Goal: Task Accomplishment & Management: Complete application form

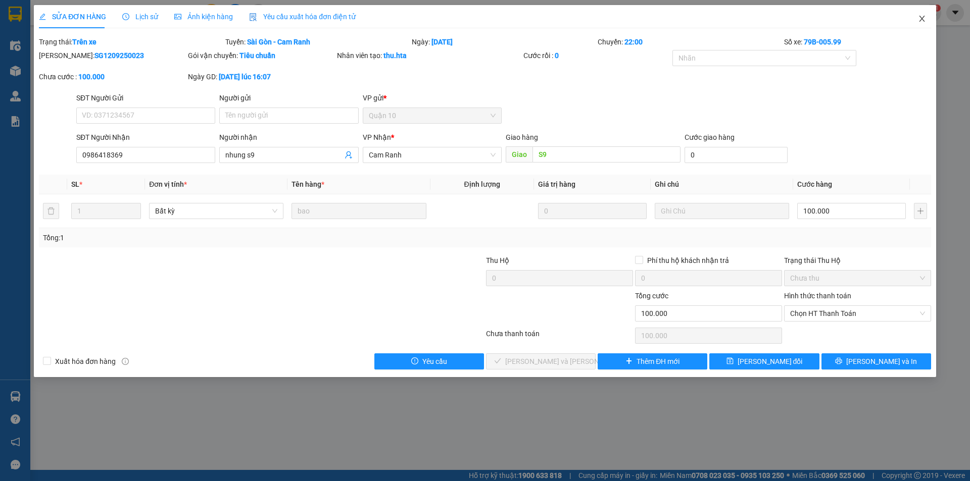
click at [920, 16] on icon "close" at bounding box center [922, 19] width 8 height 8
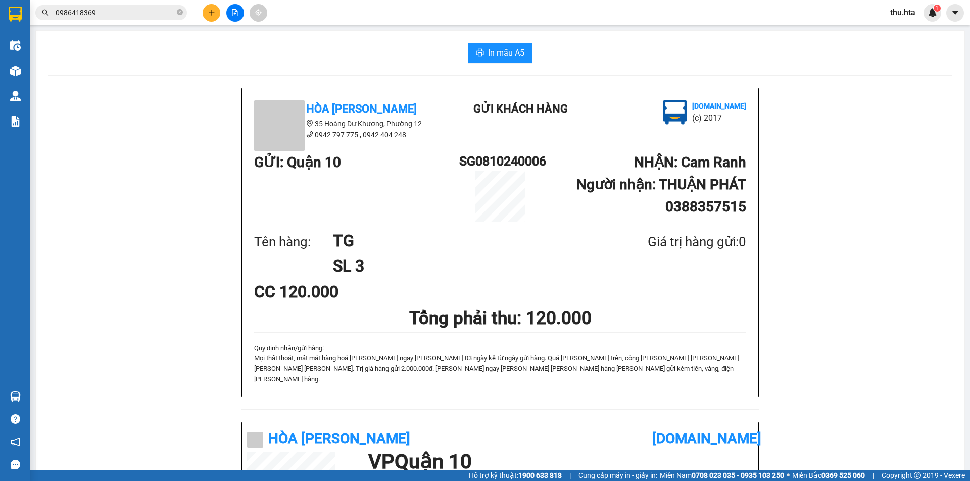
click at [207, 9] on button at bounding box center [212, 13] width 18 height 18
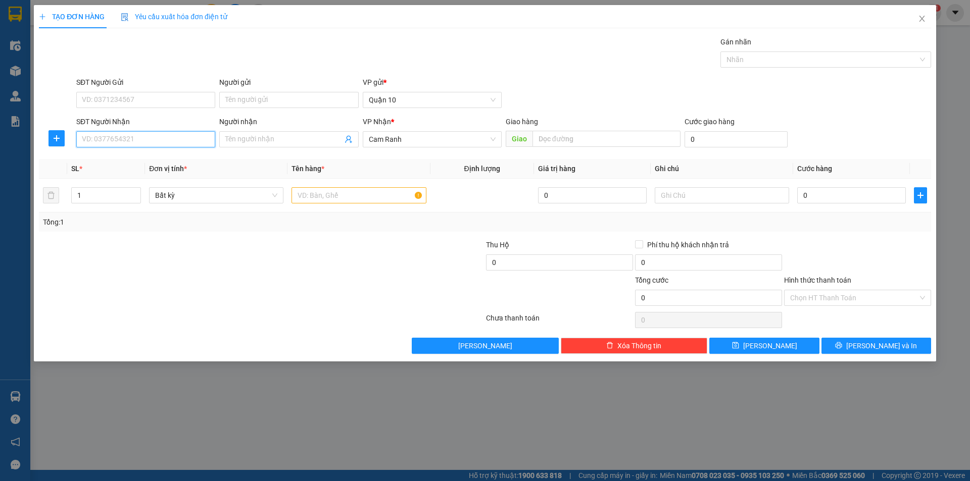
click at [129, 141] on input "SĐT Người Nhận" at bounding box center [145, 139] width 139 height 16
type input "0396005462"
click at [126, 161] on div "0396005462 - LỢI" at bounding box center [145, 159] width 127 height 11
type input "LỢI"
type input "CX NHÂN ĐẠT"
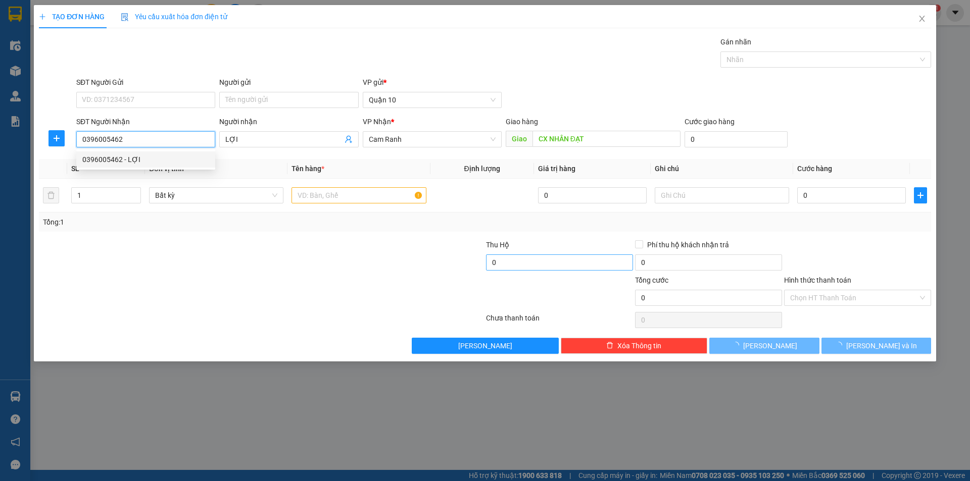
type input "30.000"
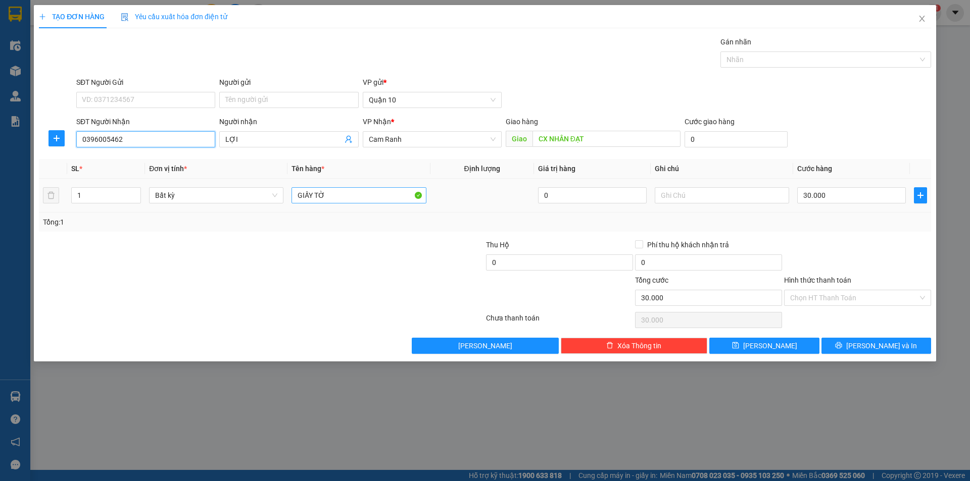
type input "0396005462"
click at [334, 196] on input "GIẤY TỜ" at bounding box center [359, 195] width 134 height 16
click at [335, 196] on input "GIẤY TỜ" at bounding box center [359, 195] width 134 height 16
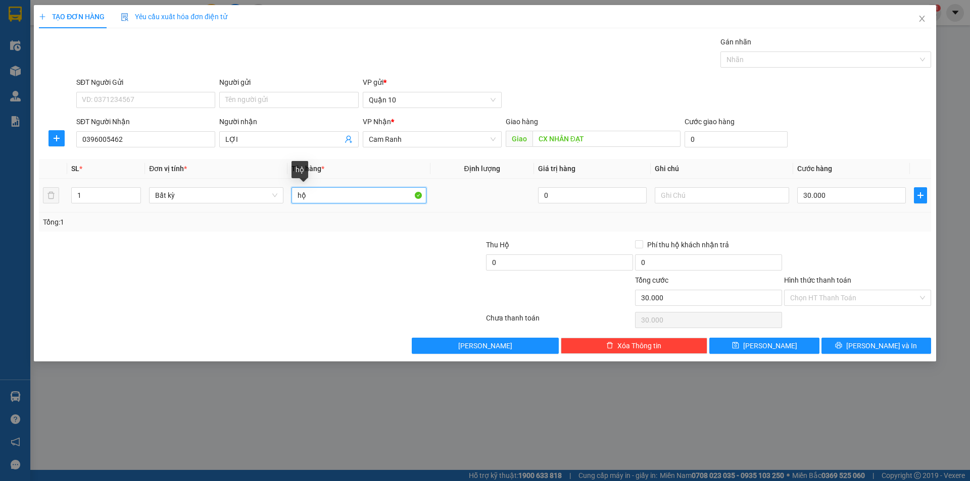
type input "h"
type input "HỘP BÁNH"
click at [874, 191] on input "30.000" at bounding box center [851, 195] width 109 height 16
type input "4"
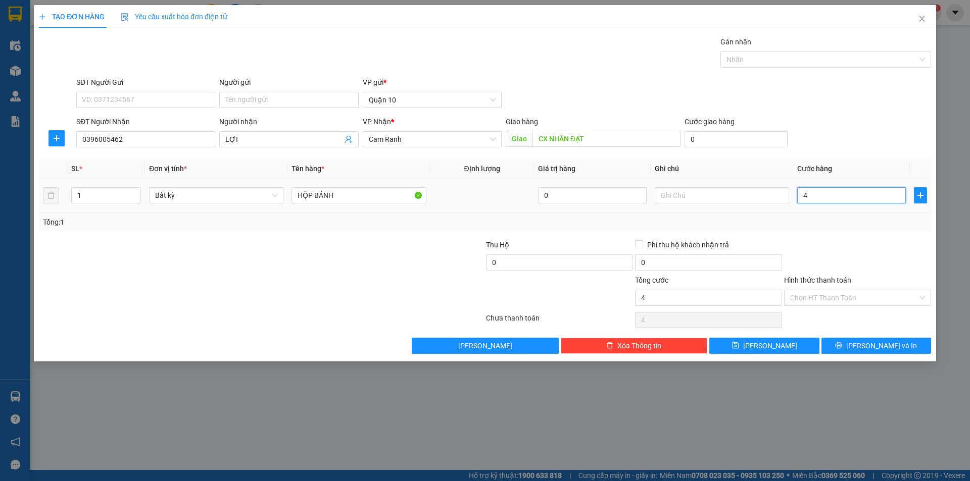
type input "40"
type input "40.000"
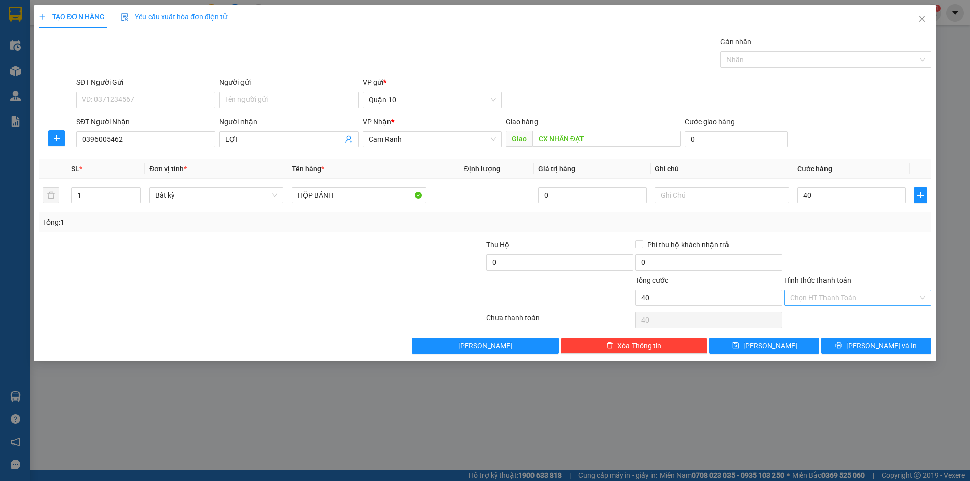
type input "40.000"
click at [838, 302] on input "Hình thức thanh toán" at bounding box center [854, 297] width 128 height 15
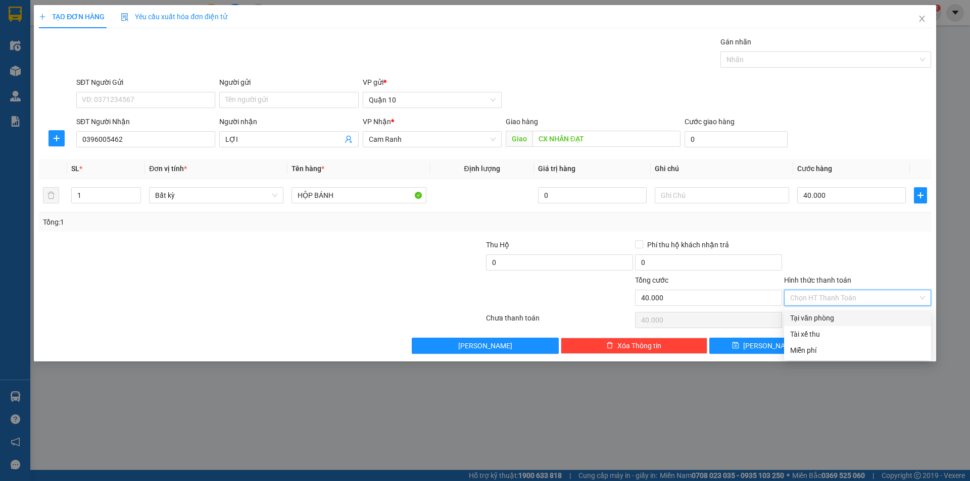
click at [850, 313] on div "Tại văn phòng" at bounding box center [857, 318] width 135 height 11
type input "0"
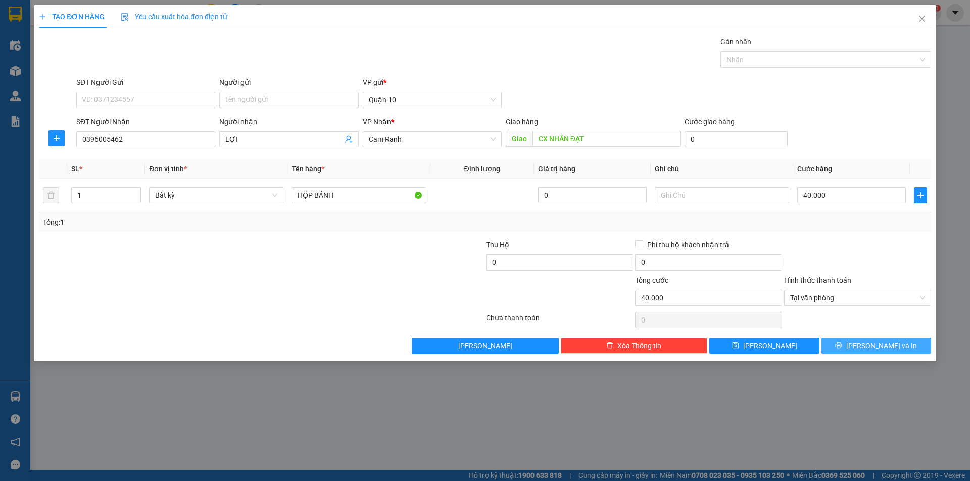
drag, startPoint x: 890, startPoint y: 344, endPoint x: 753, endPoint y: 286, distance: 148.5
click at [886, 345] on span "[PERSON_NAME] và In" at bounding box center [881, 346] width 71 height 11
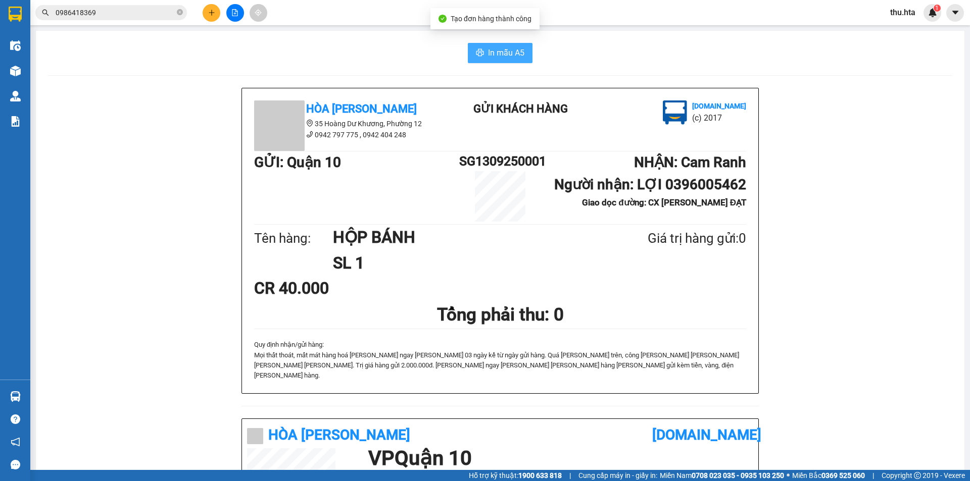
drag, startPoint x: 525, startPoint y: 37, endPoint x: 515, endPoint y: 44, distance: 11.6
click at [520, 42] on div "In mẫu A5 Hòa Thuận Anh 35 Hoàng Dư Khương, Phường 12 0942 797 775 , 0942 404…" at bounding box center [500, 420] width 929 height 779
click at [514, 44] on button "In mẫu A5" at bounding box center [500, 53] width 65 height 20
click at [217, 16] on button at bounding box center [212, 13] width 18 height 18
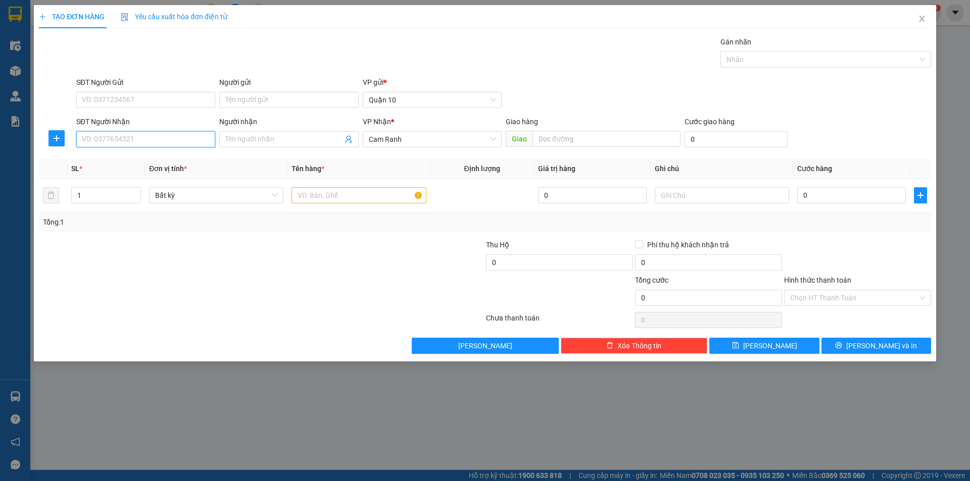
click at [105, 134] on input "SĐT Người Nhận" at bounding box center [145, 139] width 139 height 16
click at [150, 165] on div "0935496767 - kiều đl quy thy" at bounding box center [165, 159] width 167 height 11
type input "0935496767"
type input "kiều đl quy thy"
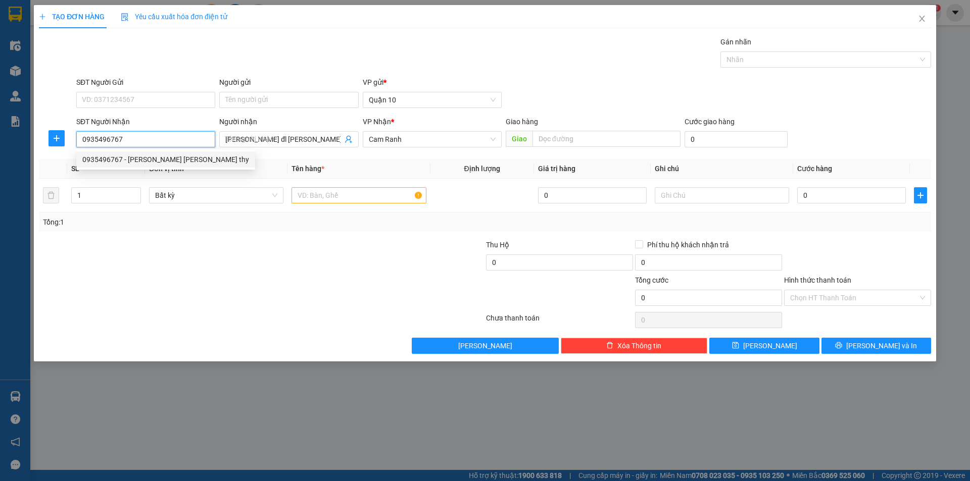
type input "200.000"
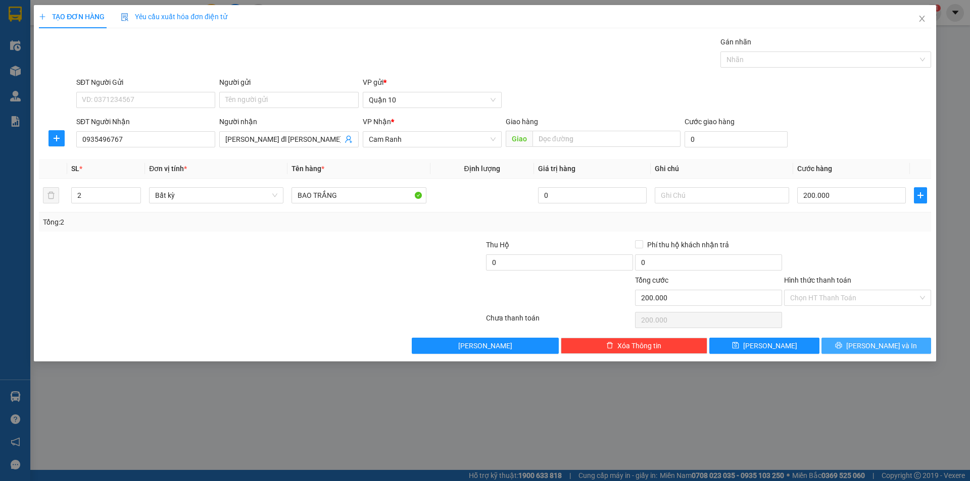
drag, startPoint x: 885, startPoint y: 347, endPoint x: 847, endPoint y: 346, distance: 37.9
click at [884, 347] on span "[PERSON_NAME] và In" at bounding box center [881, 346] width 71 height 11
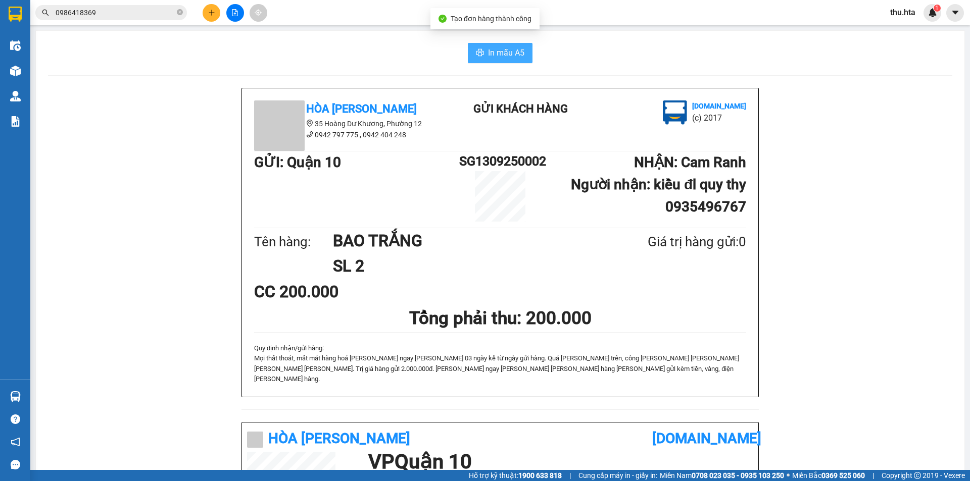
click at [504, 56] on span "In mẫu A5" at bounding box center [506, 52] width 36 height 13
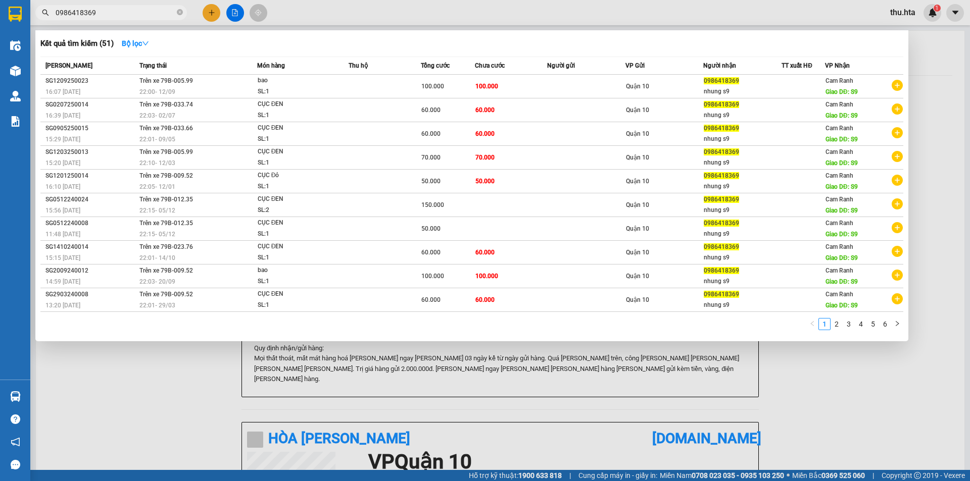
click at [86, 7] on span "0986418369" at bounding box center [111, 12] width 152 height 15
click at [88, 12] on input "0986418369" at bounding box center [115, 12] width 119 height 11
click at [106, 15] on input "0986418369" at bounding box center [115, 12] width 119 height 11
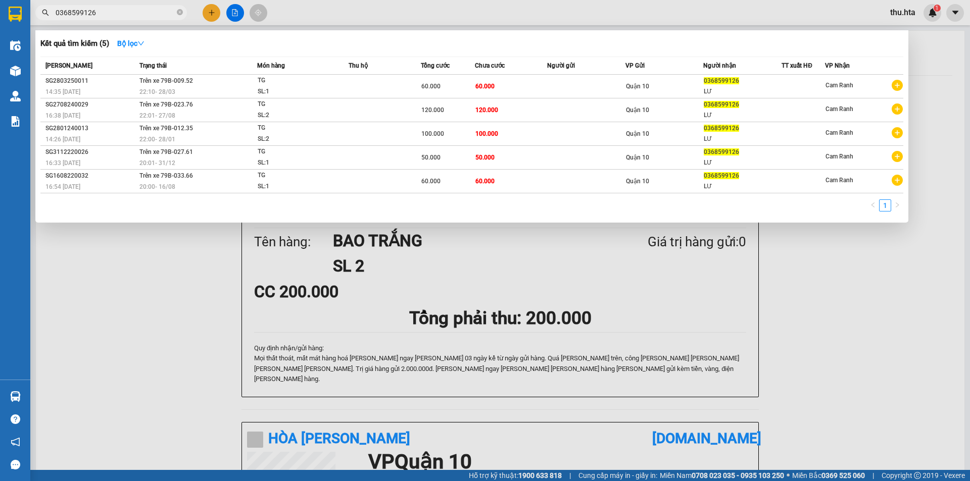
click at [109, 14] on input "0368599126" at bounding box center [115, 12] width 119 height 11
type input "0368599126"
click at [333, 14] on div at bounding box center [485, 240] width 970 height 481
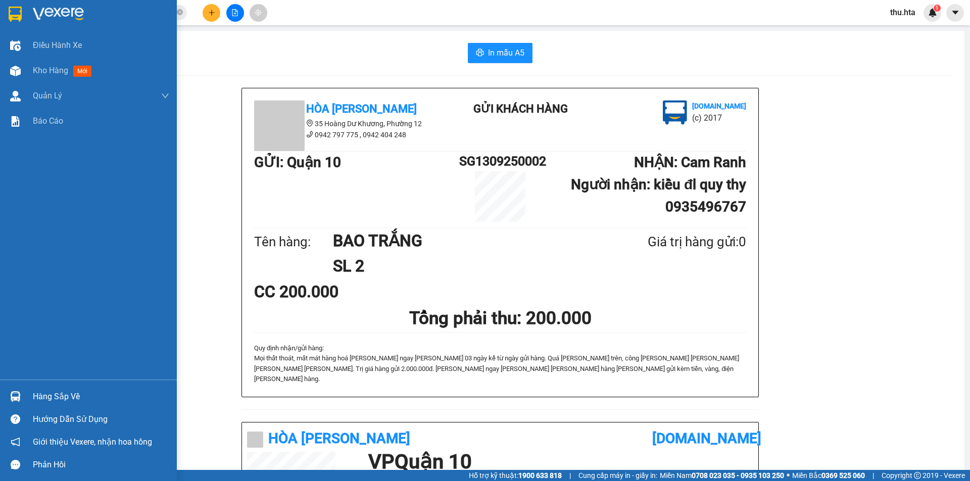
drag, startPoint x: 37, startPoint y: 71, endPoint x: 969, endPoint y: 179, distance: 938.9
click at [37, 70] on span "Kho hàng" at bounding box center [50, 71] width 35 height 10
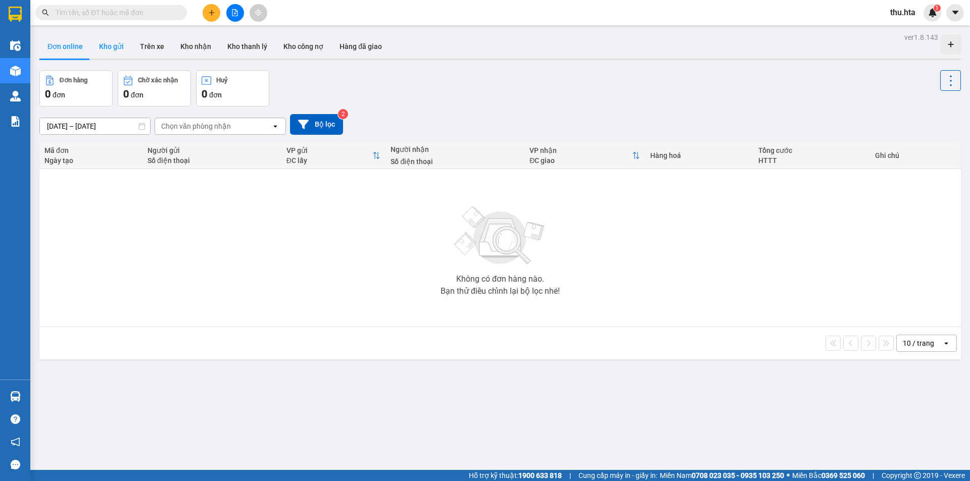
click at [110, 43] on button "Kho gửi" at bounding box center [111, 46] width 41 height 24
type input "[DATE] – [DATE]"
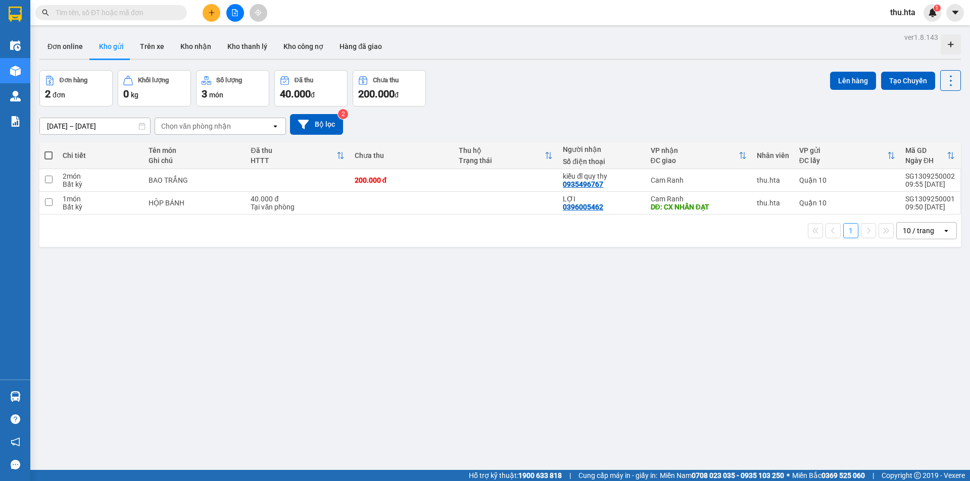
click at [541, 76] on div "Đơn hàng 2 đơn Khối lượng 0 kg Số lượng 3 món Đã thu 40.000 đ Chưa thu 200.000 …" at bounding box center [499, 88] width 921 height 36
click at [121, 9] on input "text" at bounding box center [115, 12] width 119 height 11
drag, startPoint x: 896, startPoint y: 232, endPoint x: 898, endPoint y: 237, distance: 5.9
click at [903, 232] on div "10 / trang" at bounding box center [918, 231] width 31 height 10
click at [904, 345] on span "100 / trang" at bounding box center [915, 343] width 36 height 10
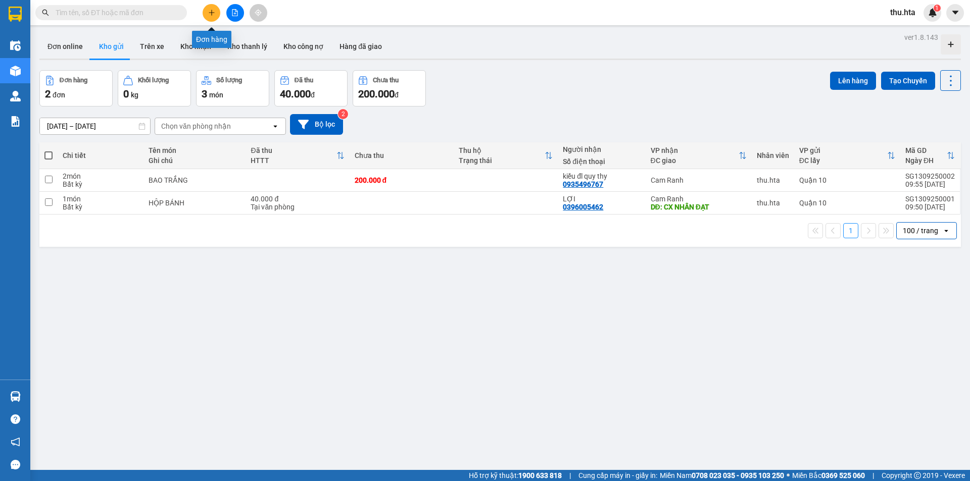
click at [210, 13] on icon "plus" at bounding box center [211, 12] width 7 height 7
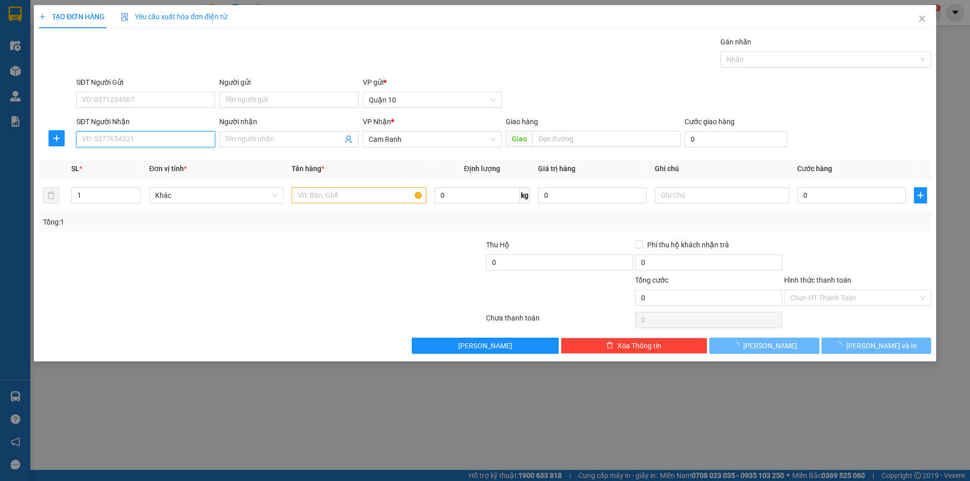
click at [151, 136] on input "SĐT Người Nhận" at bounding box center [145, 139] width 139 height 16
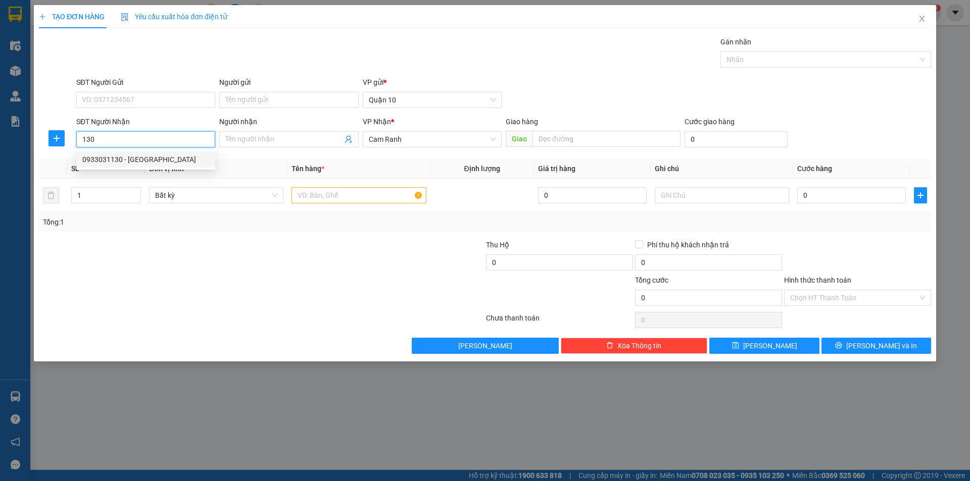
click at [151, 158] on div "0933031130 - [GEOGRAPHIC_DATA]" at bounding box center [145, 159] width 127 height 11
type input "0933031130"
type input "[PERSON_NAME]"
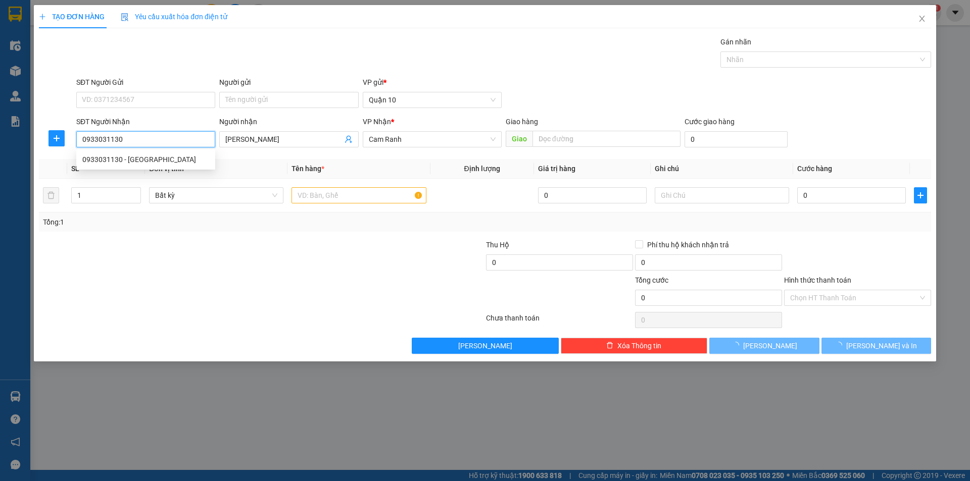
type input "150.000"
type input "0933031130"
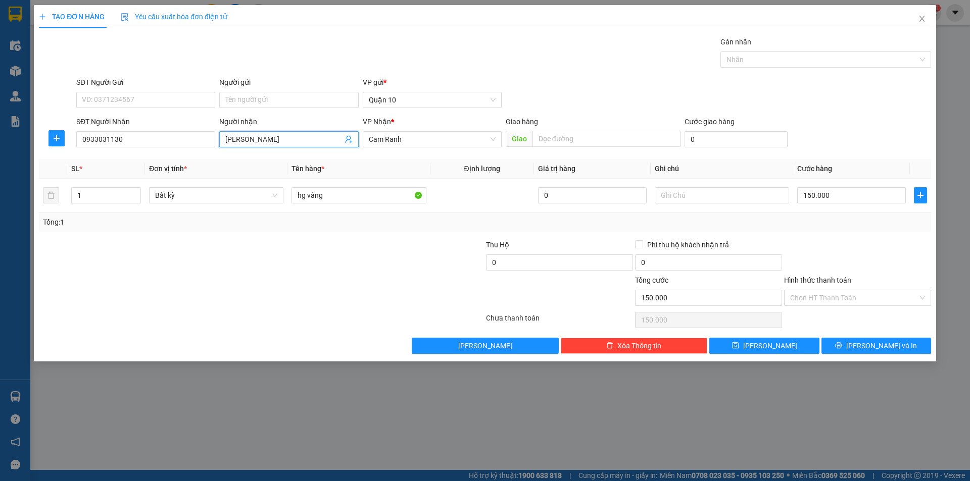
click at [264, 146] on span "[PERSON_NAME]" at bounding box center [288, 139] width 139 height 16
click at [265, 143] on input "[PERSON_NAME]" at bounding box center [283, 139] width 117 height 11
type input "TUYỀN [PERSON_NAME]"
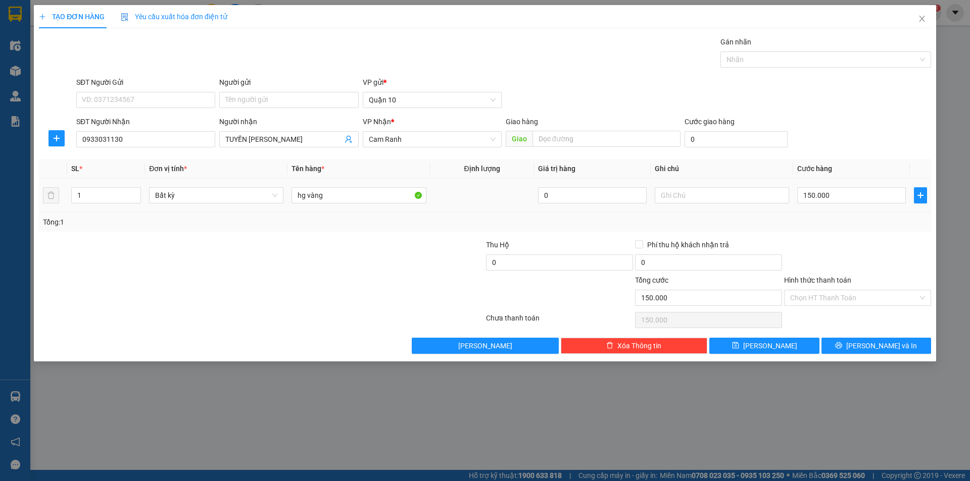
drag, startPoint x: 339, startPoint y: 254, endPoint x: 338, endPoint y: 212, distance: 41.4
click at [339, 249] on div at bounding box center [410, 256] width 149 height 35
drag, startPoint x: 349, startPoint y: 188, endPoint x: 327, endPoint y: 197, distance: 23.4
click at [346, 193] on input "hg vàng" at bounding box center [359, 195] width 134 height 16
click at [327, 199] on input "hg vàng" at bounding box center [359, 195] width 134 height 16
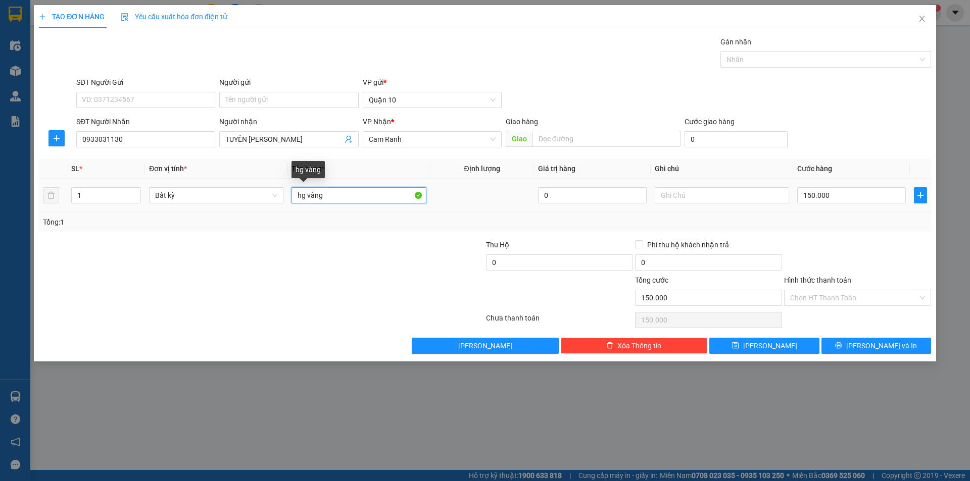
drag, startPoint x: 328, startPoint y: 197, endPoint x: 334, endPoint y: 187, distance: 11.5
click at [332, 190] on input "hg vàng" at bounding box center [359, 195] width 134 height 16
click at [336, 184] on td "hg vàng" at bounding box center [358, 196] width 142 height 34
click at [330, 191] on input "hg vàng" at bounding box center [359, 195] width 134 height 16
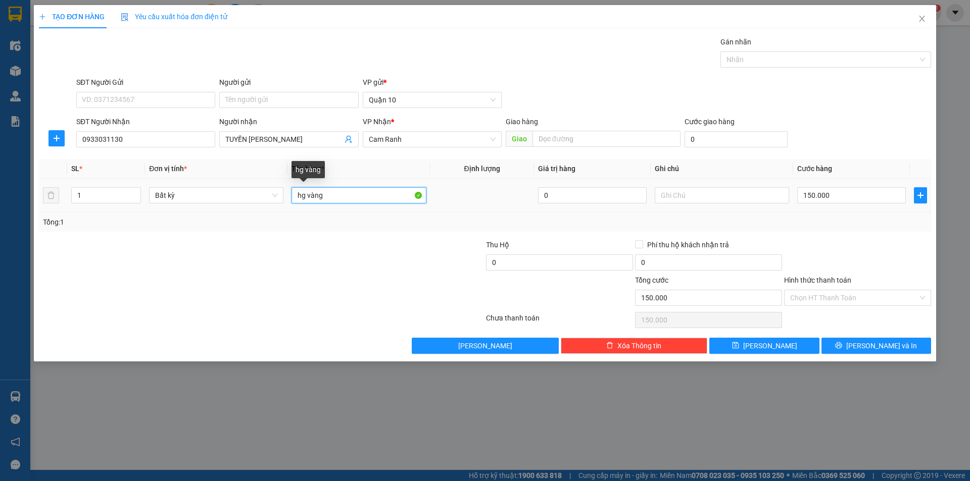
click at [328, 199] on input "hg vàng" at bounding box center [359, 195] width 134 height 16
type input "CỤC XÁM"
click at [849, 190] on input "150.000" at bounding box center [851, 195] width 109 height 16
type input "3"
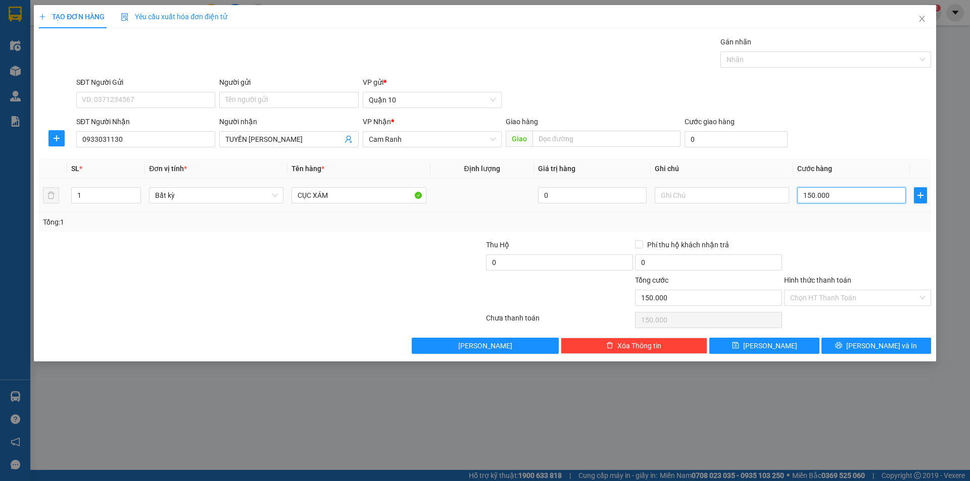
type input "3"
type input "30"
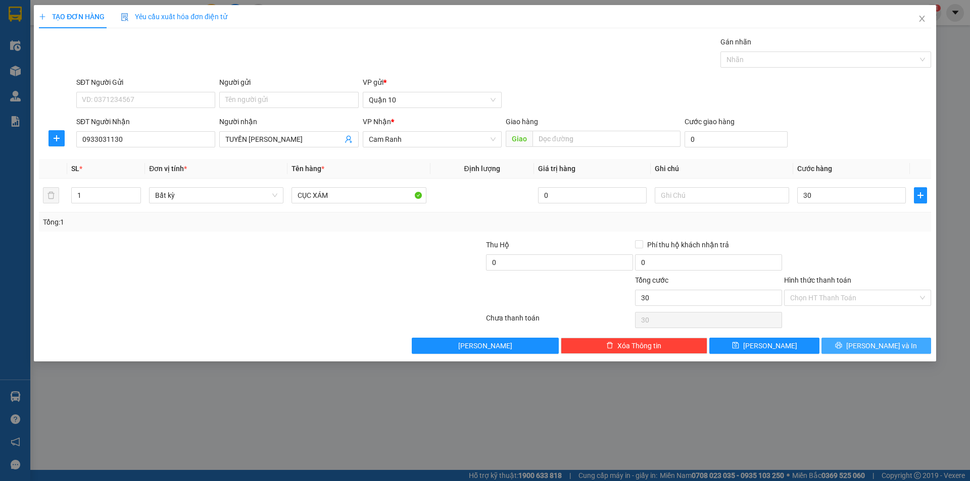
type input "30.000"
click at [841, 338] on button "[PERSON_NAME] và In" at bounding box center [876, 346] width 110 height 16
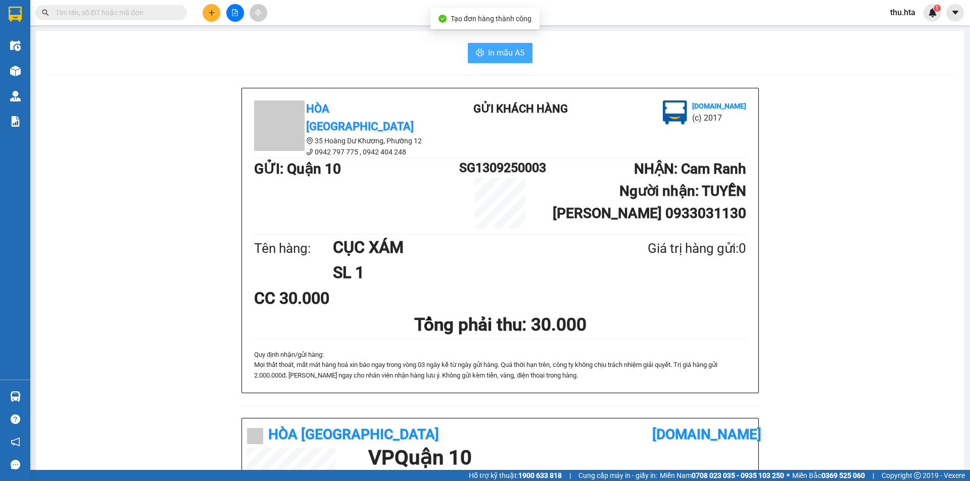
click at [497, 55] on span "In mẫu A5" at bounding box center [506, 52] width 36 height 13
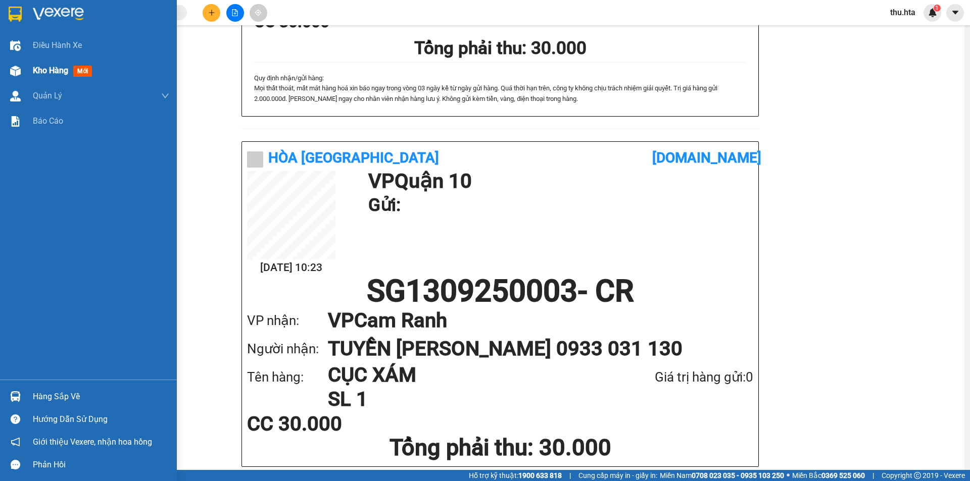
scroll to position [259, 0]
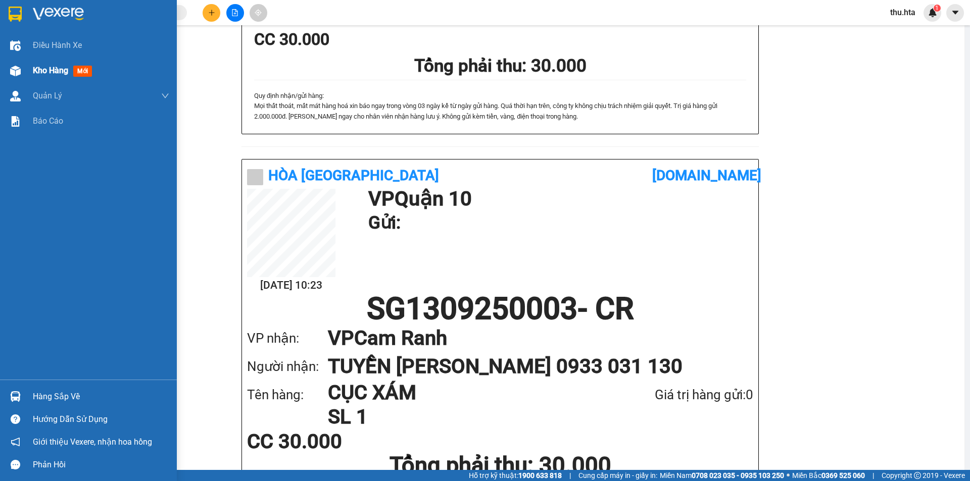
click at [27, 66] on div "Kho hàng mới" at bounding box center [88, 70] width 177 height 25
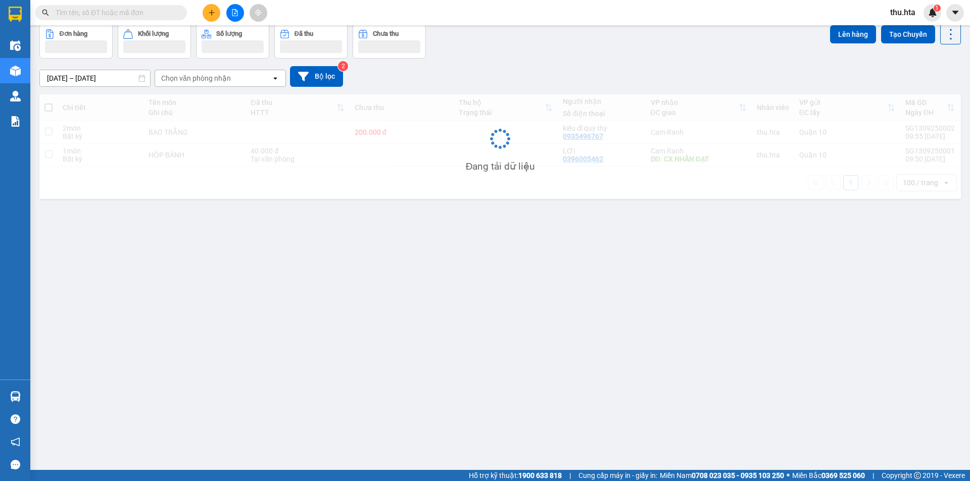
scroll to position [46, 0]
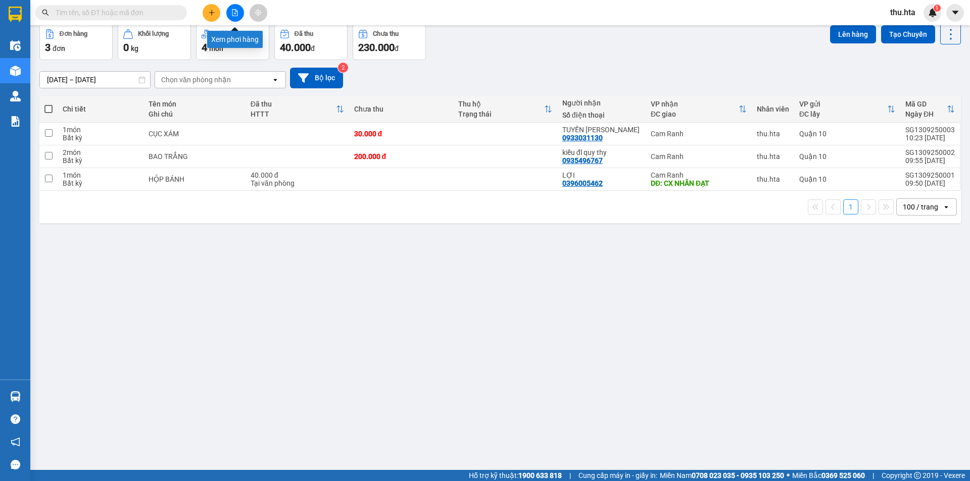
click at [209, 11] on icon "plus" at bounding box center [211, 12] width 7 height 7
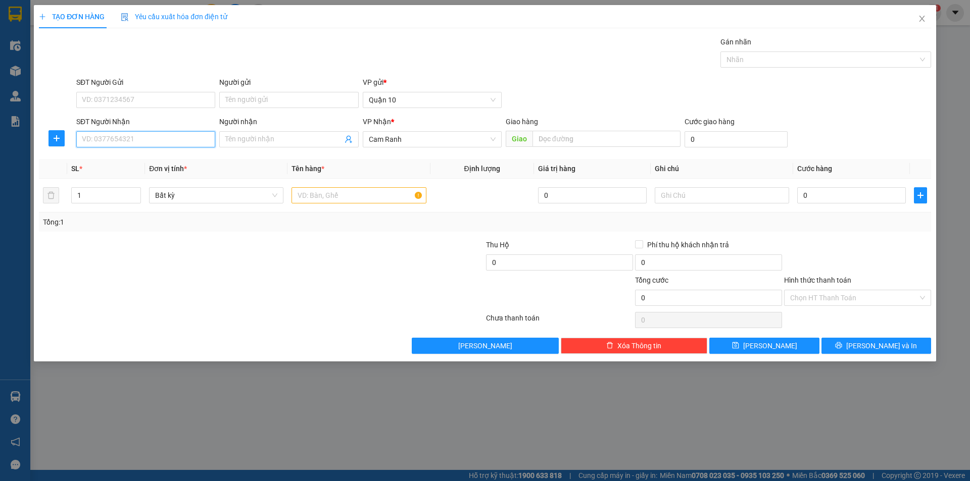
click at [143, 141] on input "SĐT Người Nhận" at bounding box center [145, 139] width 139 height 16
click at [116, 159] on div "0935388117 - NAM" at bounding box center [145, 159] width 127 height 11
type input "0935388117"
type input "NAM"
type input "30.000"
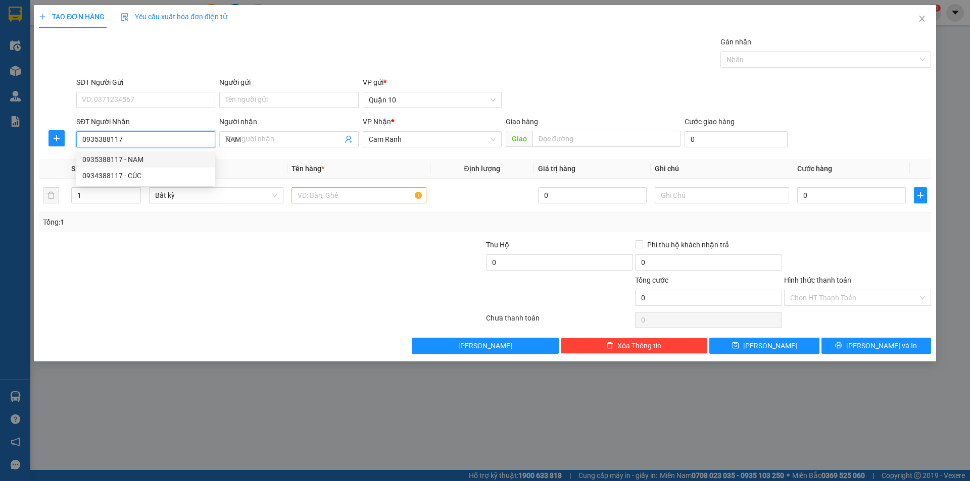
type input "30.000"
type input "0935388117"
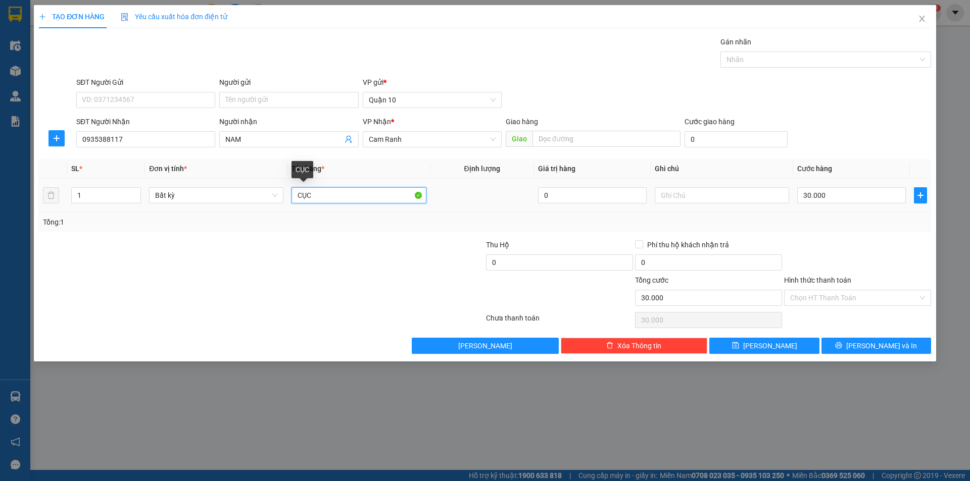
click at [375, 197] on input "CỤC" at bounding box center [359, 195] width 134 height 16
click at [862, 228] on div "Tổng: 1" at bounding box center [485, 222] width 892 height 19
drag, startPoint x: 834, startPoint y: 294, endPoint x: 834, endPoint y: 302, distance: 8.1
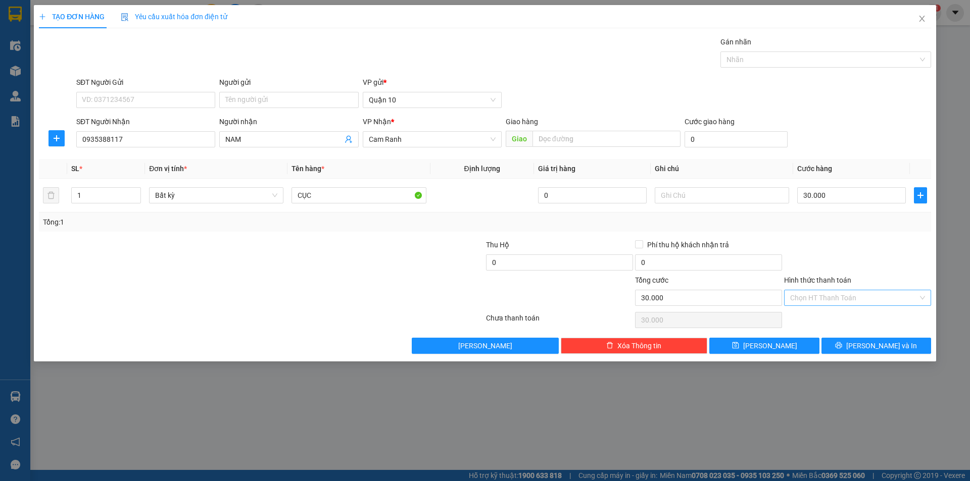
click at [834, 295] on input "Hình thức thanh toán" at bounding box center [854, 297] width 128 height 15
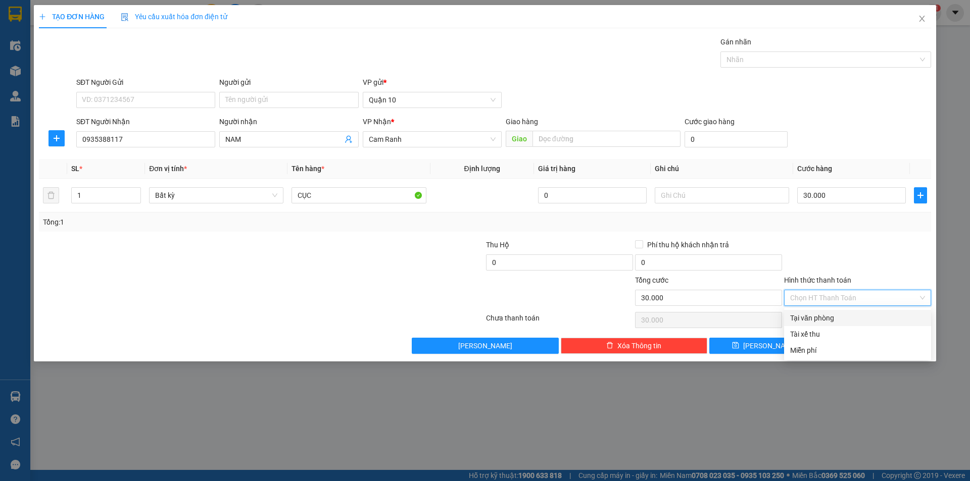
click at [832, 317] on div "Tại văn phòng" at bounding box center [857, 318] width 135 height 11
type input "0"
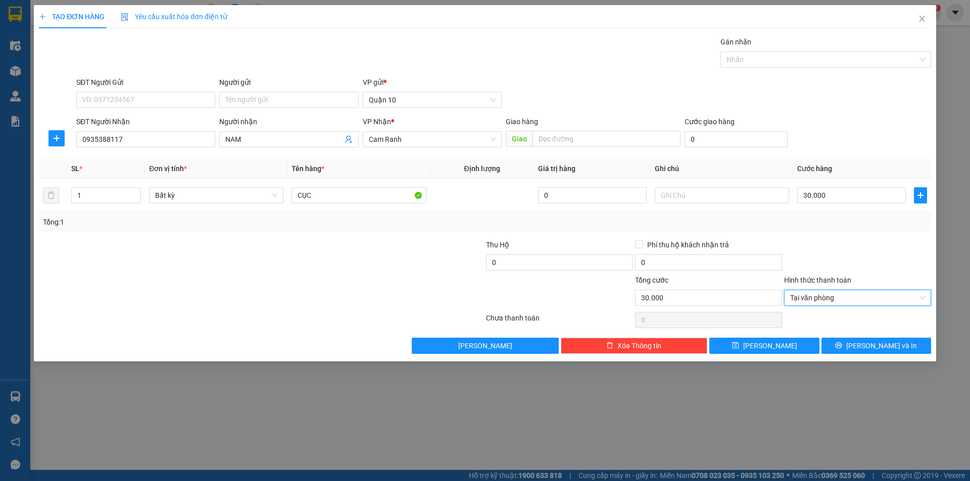
click at [879, 357] on div "TẠO ĐƠN HÀNG Yêu cầu xuất hóa đơn điện tử Transit Pickup Surcharge Ids Transit …" at bounding box center [485, 183] width 902 height 357
click at [872, 352] on button "[PERSON_NAME] và In" at bounding box center [876, 346] width 110 height 16
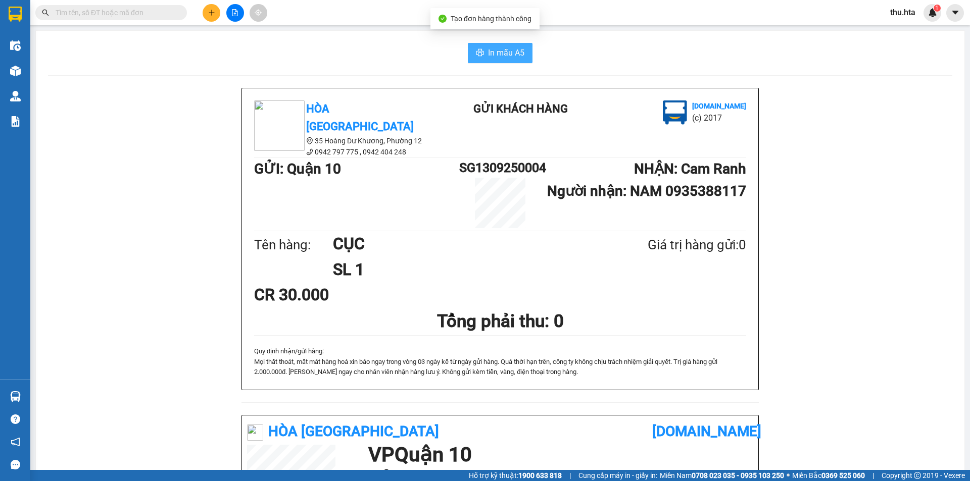
click at [468, 54] on button "In mẫu A5" at bounding box center [500, 53] width 65 height 20
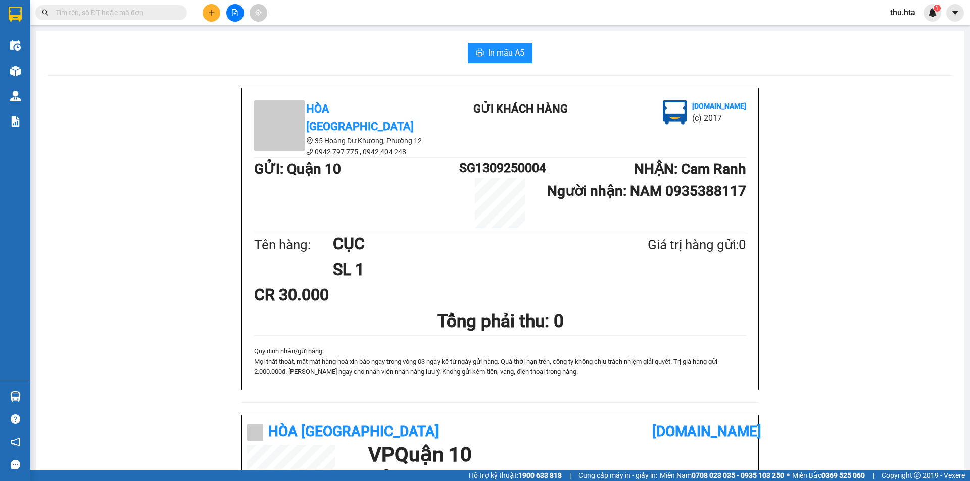
click at [209, 15] on icon "plus" at bounding box center [211, 12] width 7 height 7
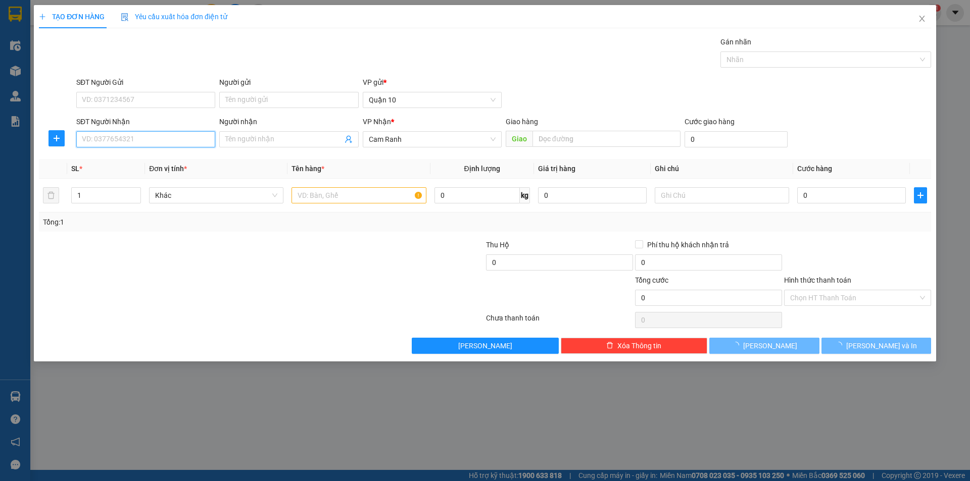
click at [165, 140] on input "SĐT Người Nhận" at bounding box center [145, 139] width 139 height 16
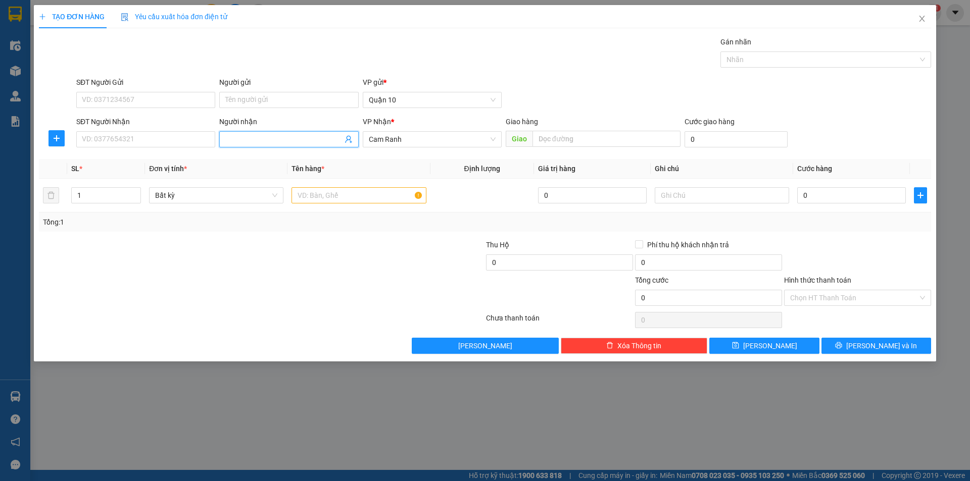
click at [246, 139] on input "Người nhận" at bounding box center [283, 139] width 117 height 11
type input "BÉ TƯ"
drag, startPoint x: 431, startPoint y: 177, endPoint x: 390, endPoint y: 182, distance: 42.2
click at [429, 177] on tr "SL * Đơn vị tính * Tên hàng * Định lượng Giá trị hàng Ghi chú Cước hàng" at bounding box center [485, 169] width 892 height 20
click at [109, 191] on input "1" at bounding box center [106, 195] width 69 height 15
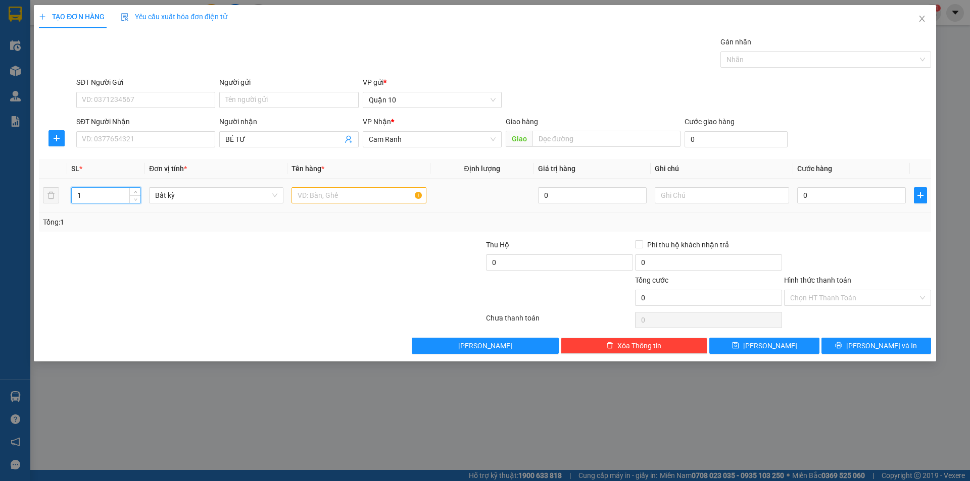
click at [109, 191] on input "1" at bounding box center [106, 195] width 69 height 15
type input "5"
click at [326, 199] on input "text" at bounding box center [359, 195] width 134 height 16
type input "KIỆN HG"
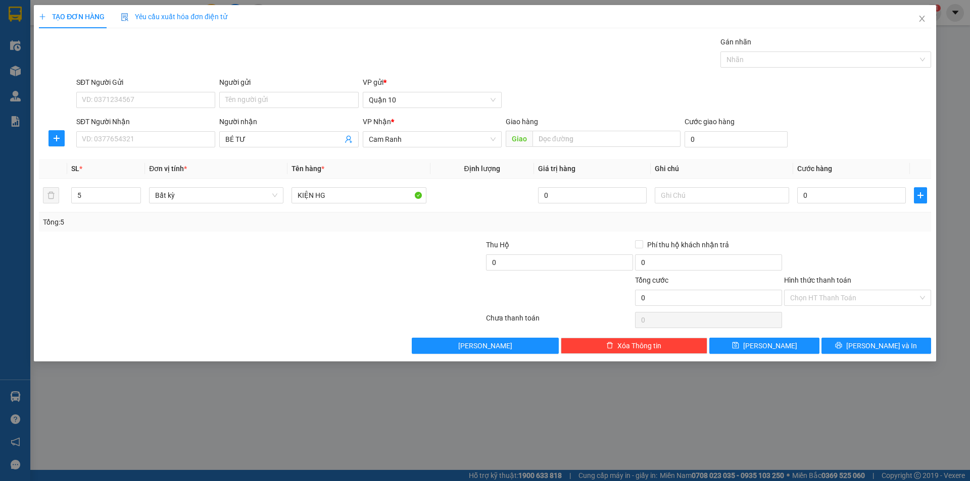
click at [907, 246] on div at bounding box center [857, 256] width 149 height 35
click at [887, 347] on span "[PERSON_NAME] và In" at bounding box center [881, 346] width 71 height 11
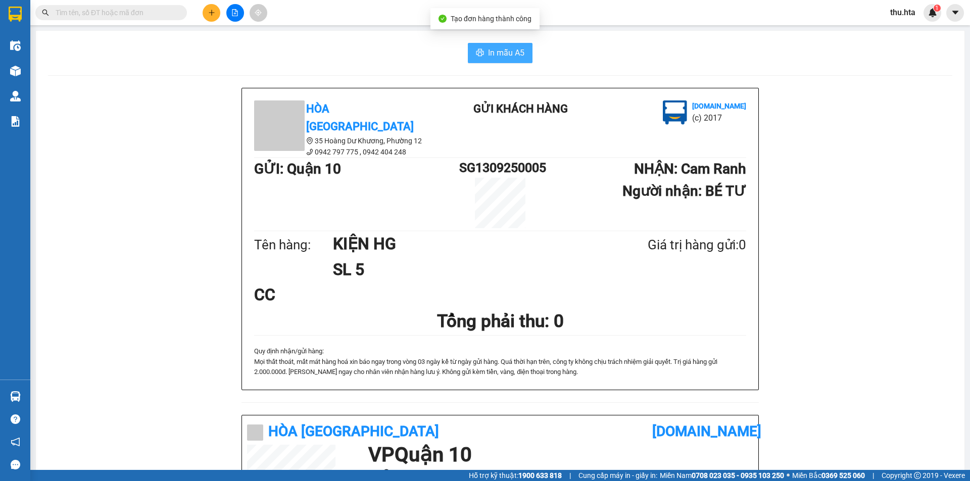
click at [493, 50] on span "In mẫu A5" at bounding box center [506, 52] width 36 height 13
click at [567, 258] on h1 "SL 5" at bounding box center [466, 269] width 266 height 25
click at [213, 17] on button at bounding box center [212, 13] width 18 height 18
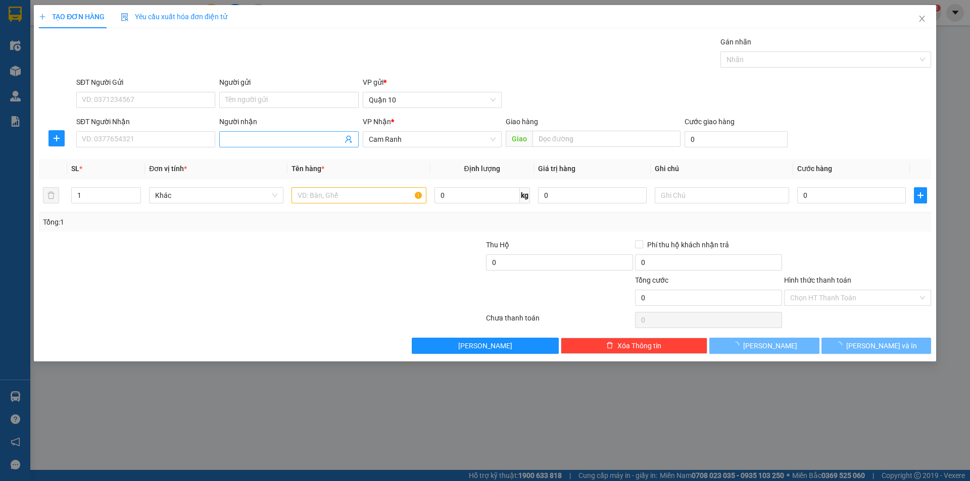
click at [246, 139] on input "Người nhận" at bounding box center [283, 139] width 117 height 11
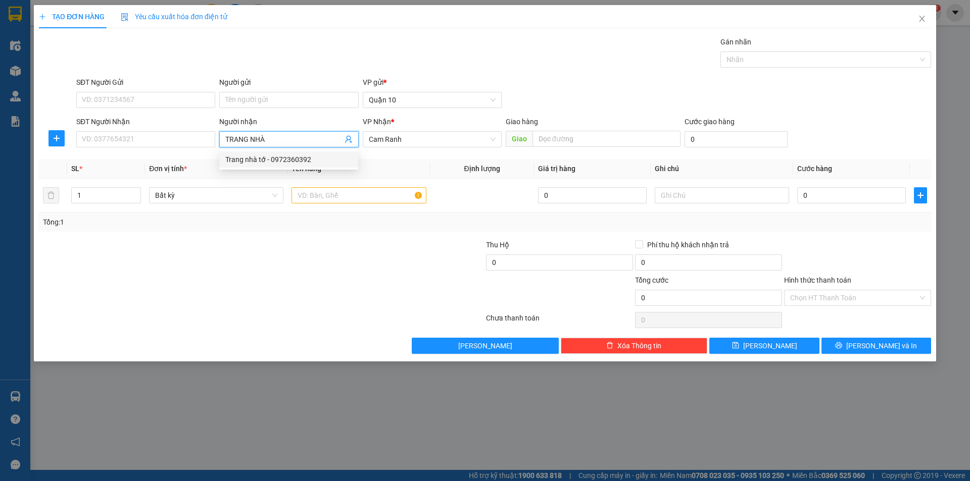
click at [270, 137] on input "TRANG NHÀ" at bounding box center [283, 139] width 117 height 11
type input "NHÀ"
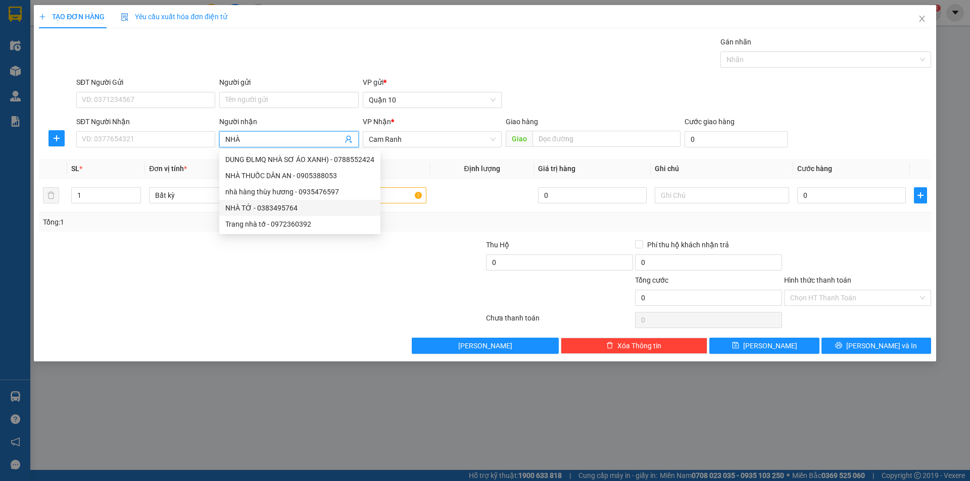
click at [299, 211] on div "NHÀ TỚ - 0383495764" at bounding box center [299, 208] width 149 height 11
type input "0383495764"
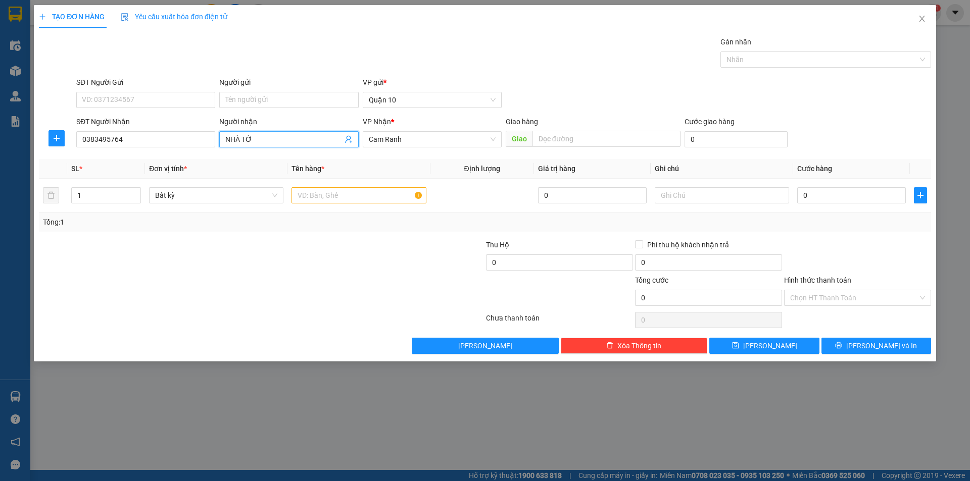
click at [275, 133] on span "NHÀ TỚ" at bounding box center [288, 139] width 139 height 16
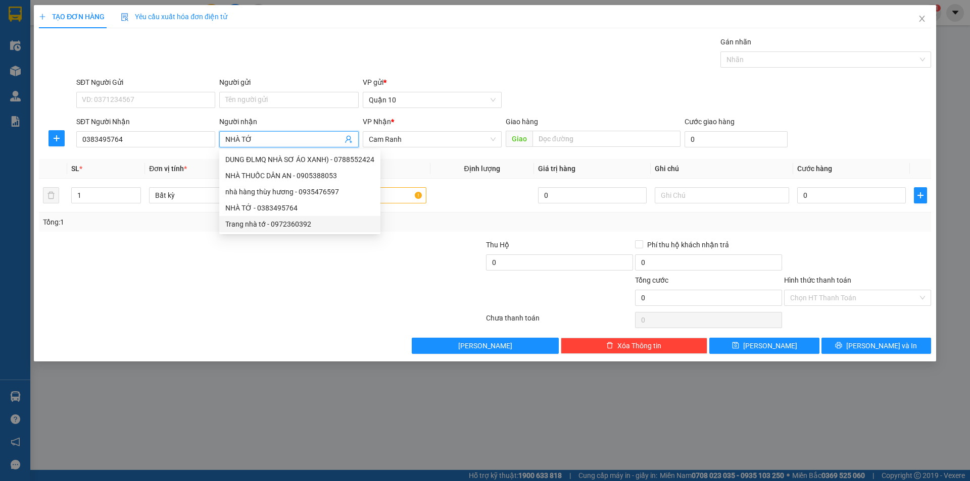
drag, startPoint x: 272, startPoint y: 134, endPoint x: 269, endPoint y: 140, distance: 6.6
click at [269, 140] on input "NHÀ TỚ" at bounding box center [283, 139] width 117 height 11
type input "N"
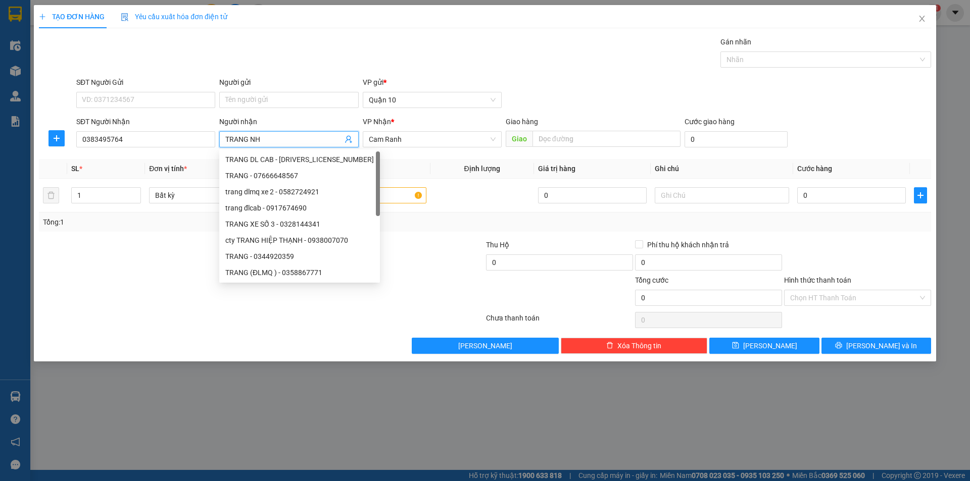
type input "TRANG NHÀ"
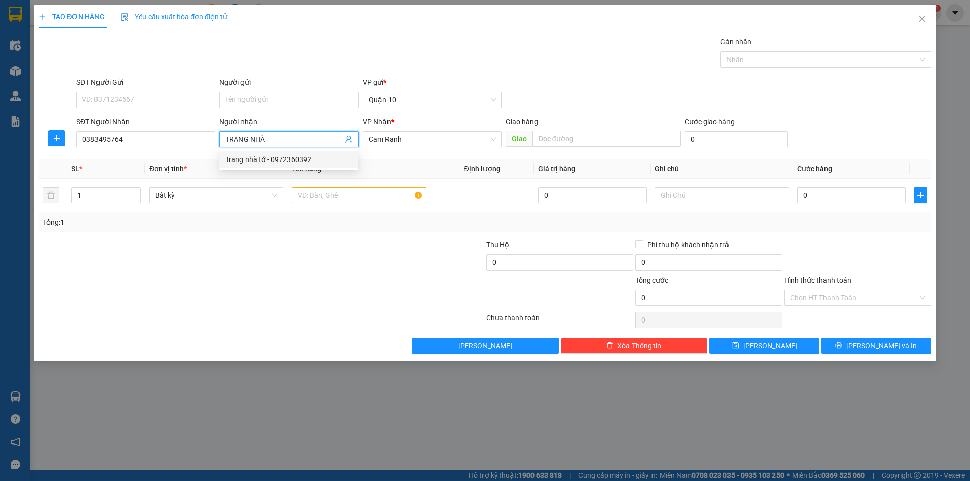
click at [304, 161] on div "Trang nhà tớ - 0972360392" at bounding box center [288, 159] width 127 height 11
type input "0972360392"
click at [296, 137] on input "Trang nhà tớ" at bounding box center [283, 139] width 117 height 11
type input "Trang nhà tớ"
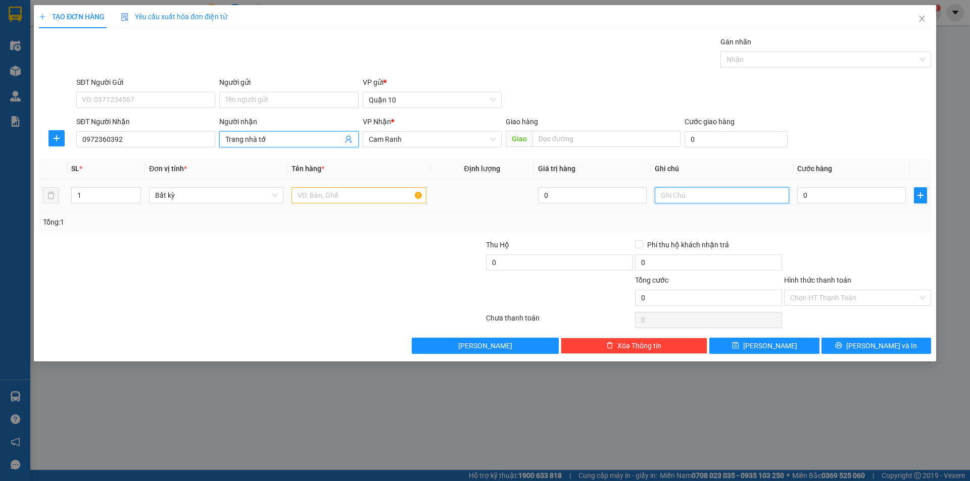
click at [686, 193] on input "text" at bounding box center [722, 195] width 134 height 16
type input "CĐ"
drag, startPoint x: 420, startPoint y: 260, endPoint x: 404, endPoint y: 244, distance: 22.5
click at [419, 259] on div at bounding box center [410, 256] width 149 height 35
click at [367, 185] on td at bounding box center [358, 196] width 142 height 34
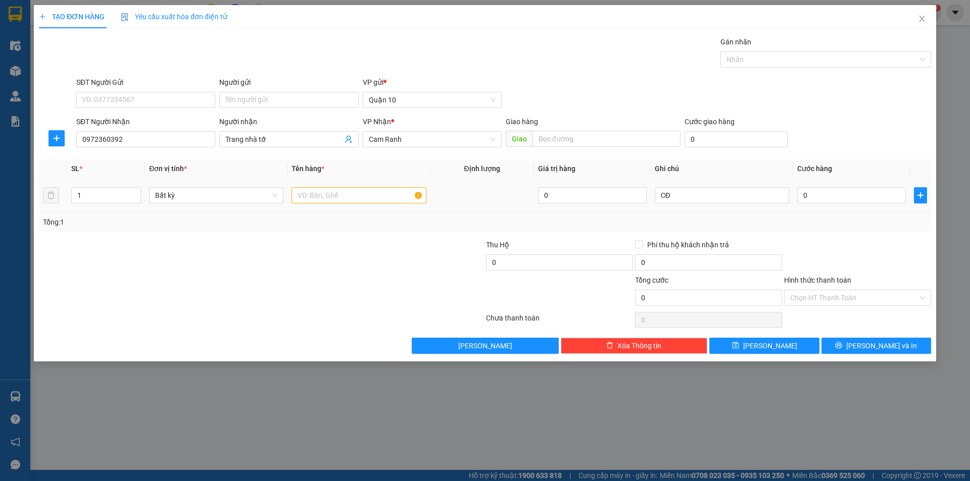
drag, startPoint x: 369, startPoint y: 208, endPoint x: 362, endPoint y: 195, distance: 14.2
click at [369, 204] on td at bounding box center [358, 196] width 142 height 34
click at [362, 195] on input "text" at bounding box center [359, 195] width 134 height 16
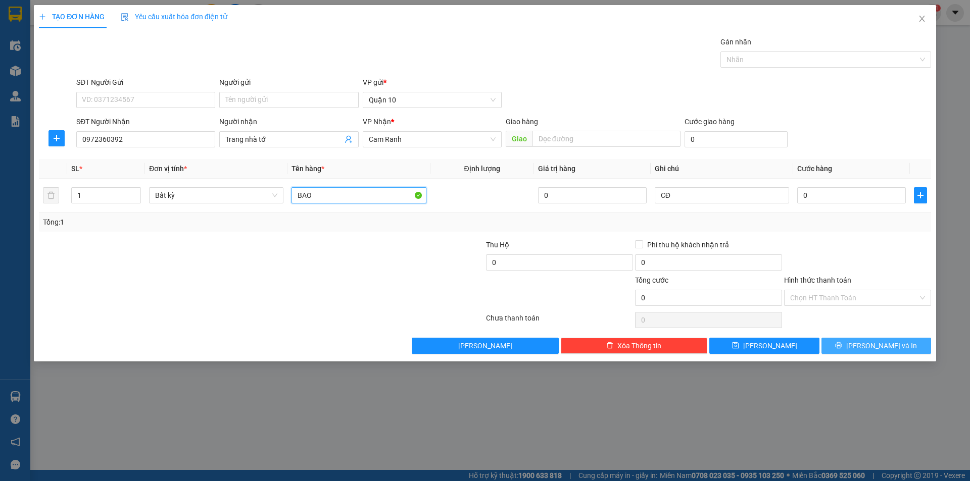
type input "BAO"
click at [878, 338] on button "[PERSON_NAME] và In" at bounding box center [876, 346] width 110 height 16
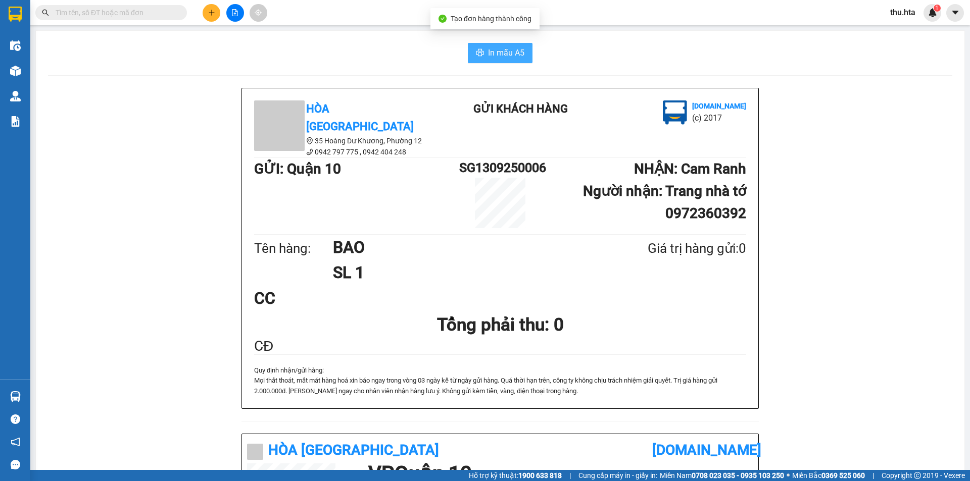
click at [513, 44] on button "In mẫu A5" at bounding box center [500, 53] width 65 height 20
click at [212, 18] on button at bounding box center [212, 13] width 18 height 18
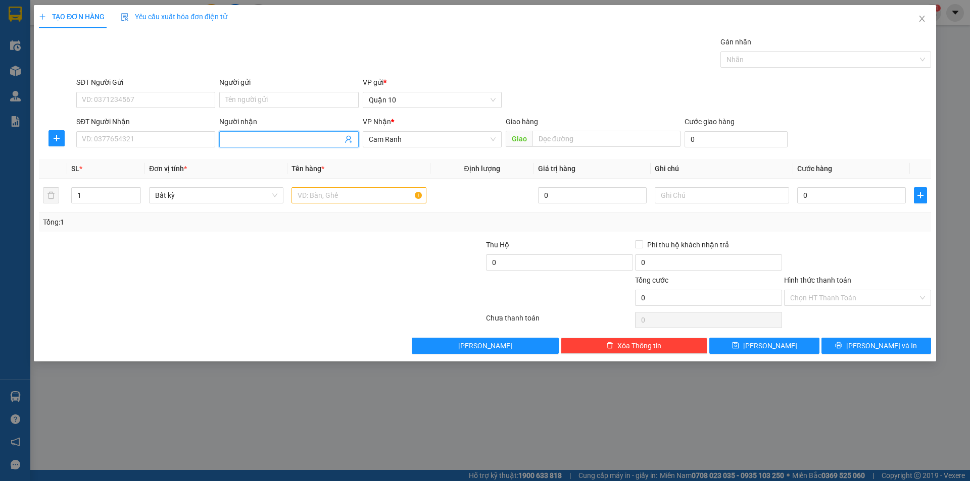
click at [268, 137] on input "Người nhận" at bounding box center [283, 139] width 117 height 11
click at [249, 133] on span at bounding box center [288, 139] width 139 height 16
drag, startPoint x: 230, startPoint y: 150, endPoint x: 193, endPoint y: 129, distance: 41.6
click at [229, 149] on div "Người nhận Tên người nhận" at bounding box center [288, 133] width 139 height 35
click at [166, 137] on input "SĐT Người Nhận" at bounding box center [145, 139] width 139 height 16
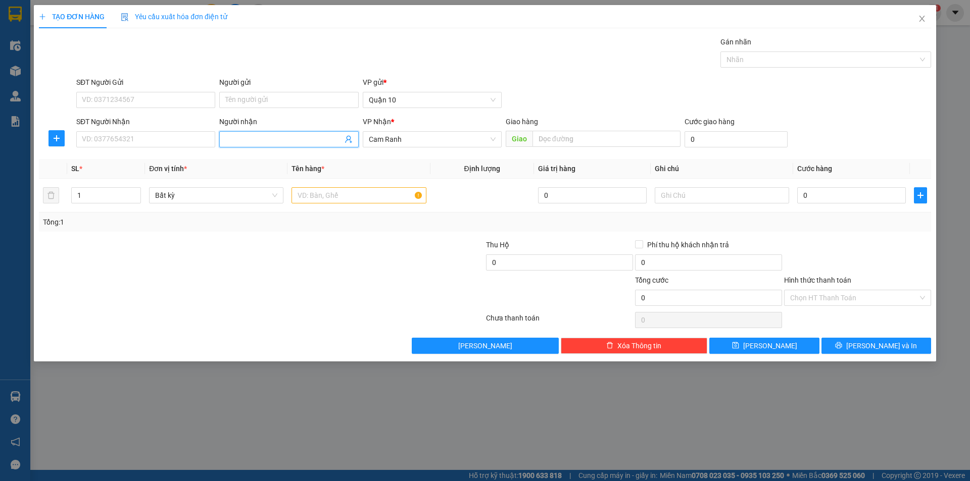
drag, startPoint x: 322, startPoint y: 145, endPoint x: 311, endPoint y: 141, distance: 11.8
click at [316, 143] on span at bounding box center [288, 139] width 139 height 16
type input "TRANG NHA"
click at [294, 160] on div "Trang nhà tớ - 0972360392" at bounding box center [288, 159] width 127 height 11
type input "0972360392"
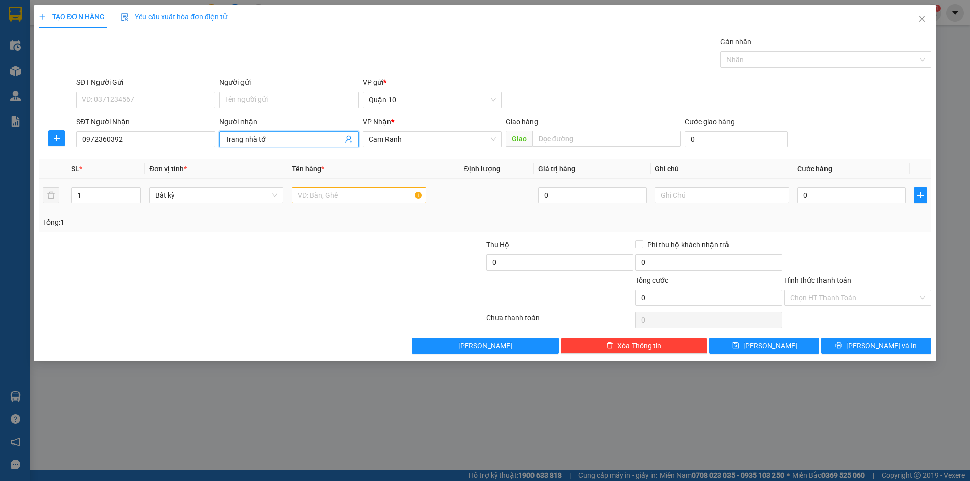
type input "Trang nhà tớ"
click at [360, 189] on input "text" at bounding box center [359, 195] width 134 height 16
type input "BAO"
click at [832, 190] on input "0" at bounding box center [851, 195] width 109 height 16
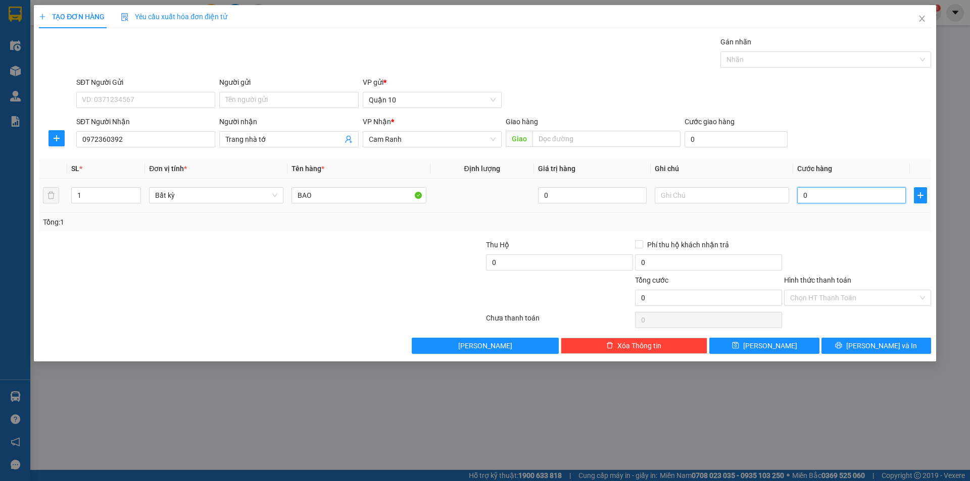
type input "7"
type input "70"
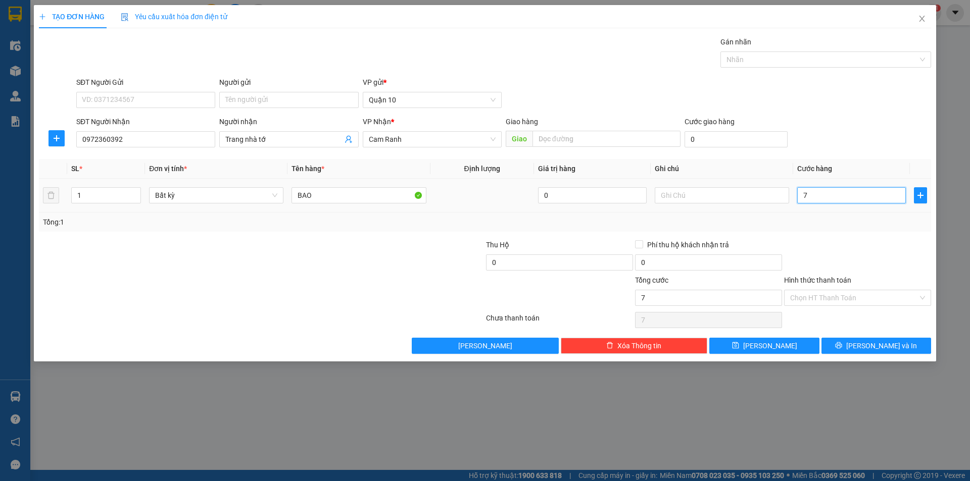
type input "70"
type input "70.000"
click at [814, 213] on div "Tổng: 1" at bounding box center [485, 222] width 892 height 19
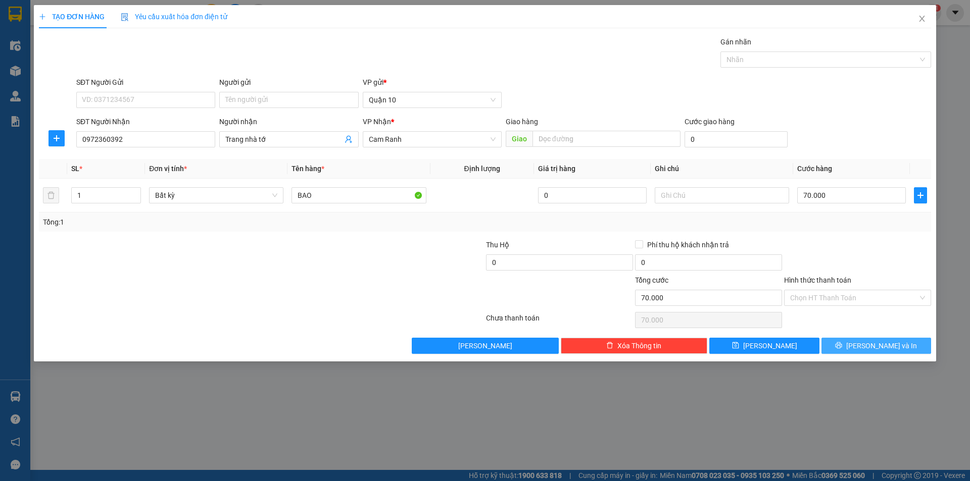
drag, startPoint x: 886, startPoint y: 346, endPoint x: 906, endPoint y: 213, distance: 133.8
click at [906, 213] on div "Transit Pickup Surcharge Ids Transit Deliver Surcharge Ids Transit Deliver Surc…" at bounding box center [485, 195] width 892 height 318
click at [849, 192] on input "70.000" at bounding box center [851, 195] width 109 height 16
type input "8"
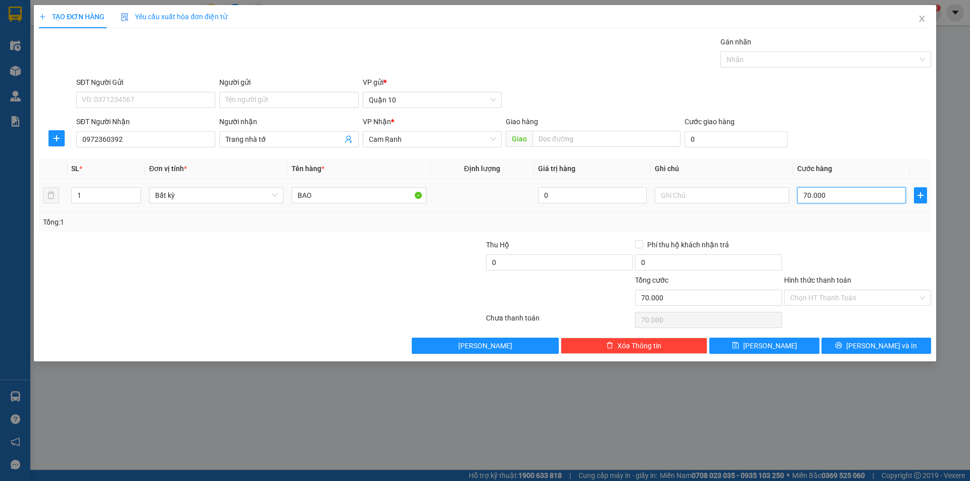
type input "8"
type input "80"
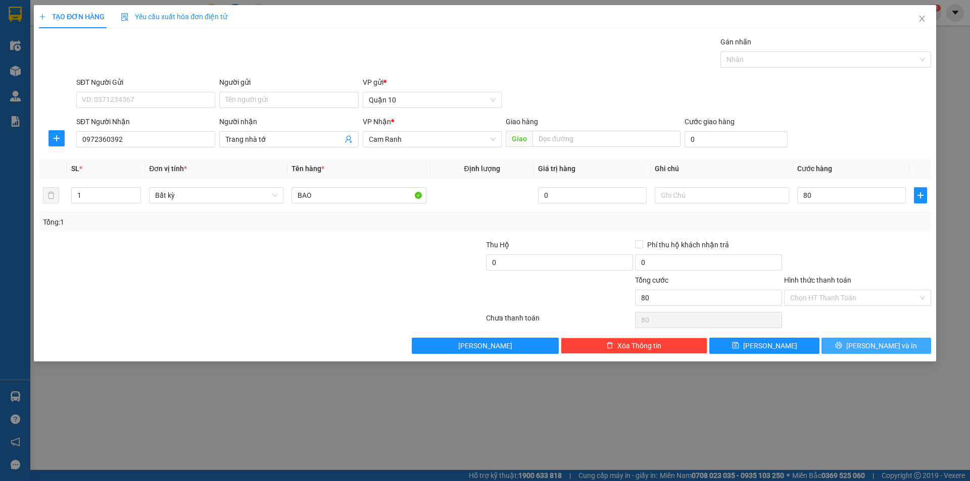
type input "80.000"
drag, startPoint x: 863, startPoint y: 342, endPoint x: 802, endPoint y: 318, distance: 65.9
click at [861, 342] on button "[PERSON_NAME] và In" at bounding box center [876, 346] width 110 height 16
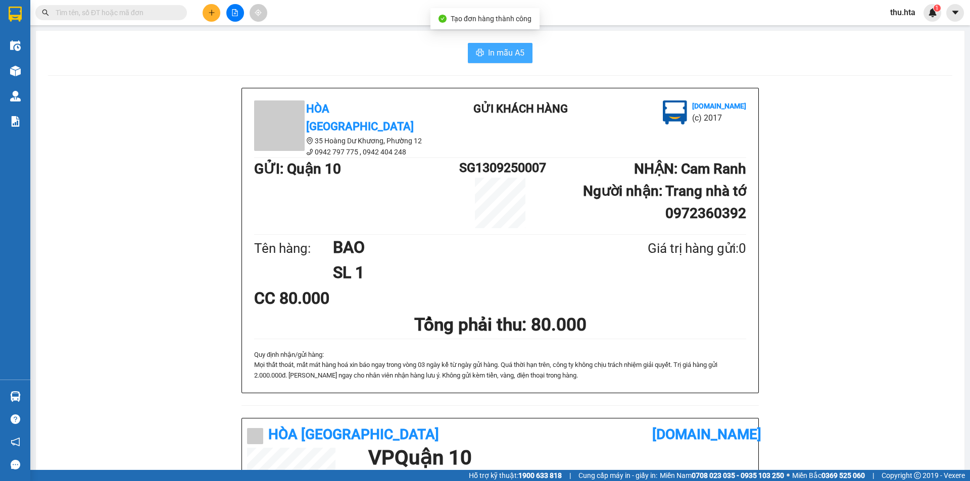
click at [494, 58] on span "In mẫu A5" at bounding box center [506, 52] width 36 height 13
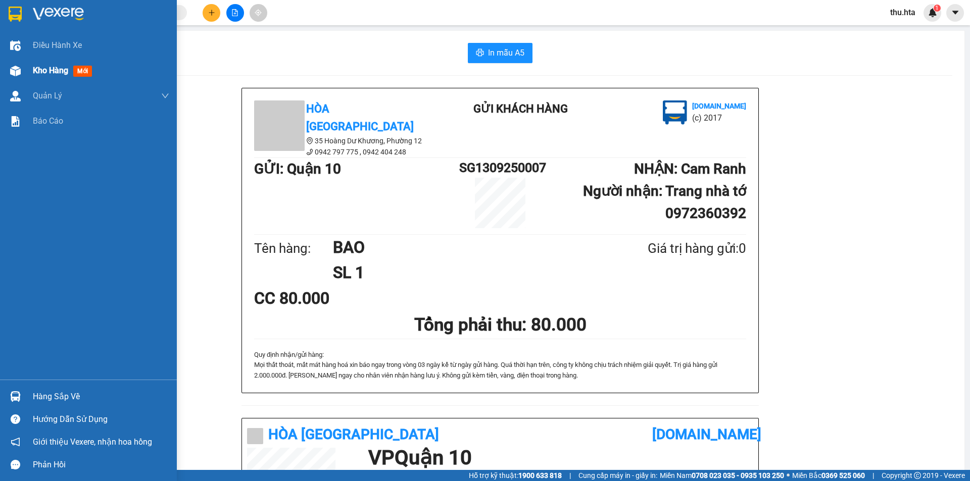
click at [21, 67] on div at bounding box center [16, 71] width 18 height 18
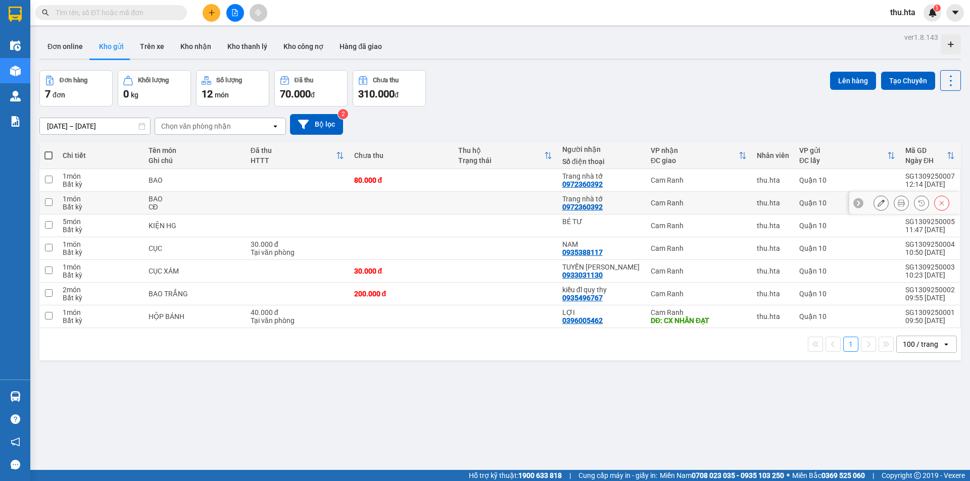
click at [878, 201] on icon at bounding box center [881, 203] width 7 height 7
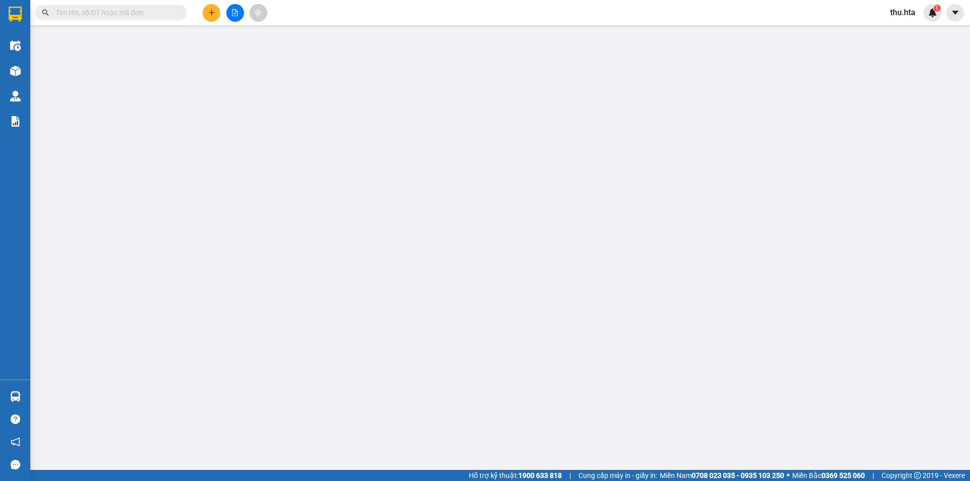
type input "0972360392"
type input "Trang nhà tớ"
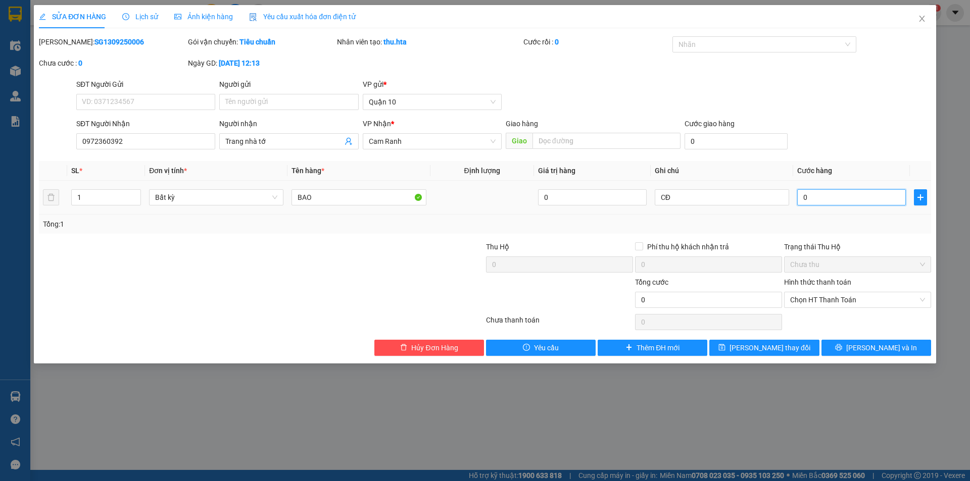
click at [858, 199] on input "0" at bounding box center [851, 197] width 109 height 16
type input "5"
type input "50"
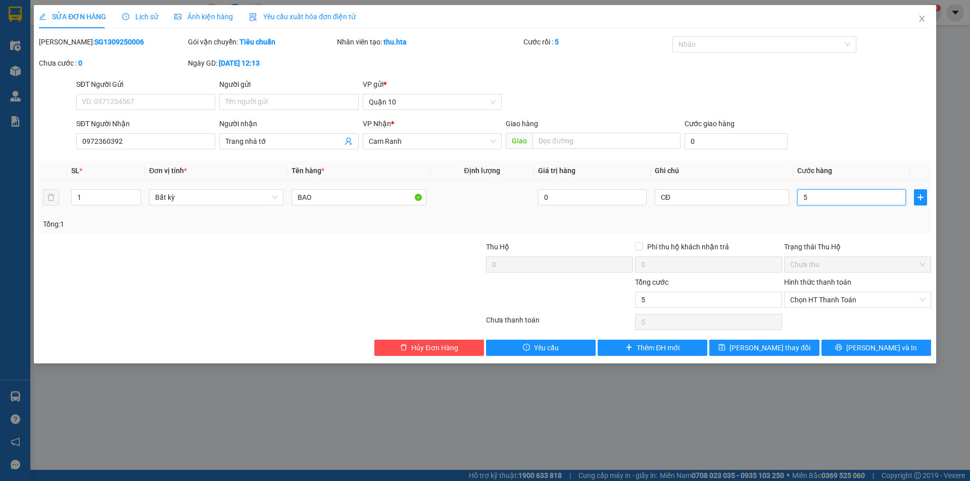
type input "50"
type input "50.000"
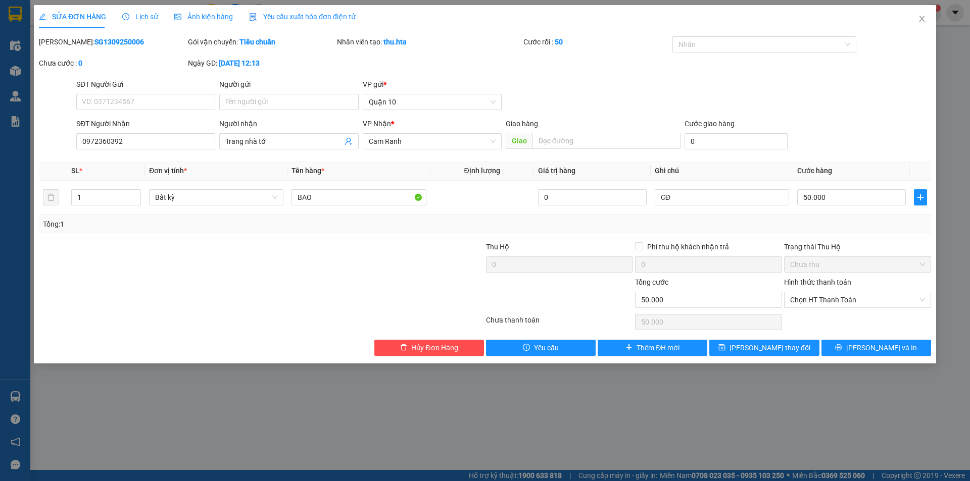
click at [851, 337] on div "Total Paid Fee 0 Total UnPaid Fee 0 Cash Collection Total Fee Mã ĐH: SG13092500…" at bounding box center [485, 196] width 892 height 320
click at [870, 348] on span "[PERSON_NAME] và In" at bounding box center [881, 348] width 71 height 11
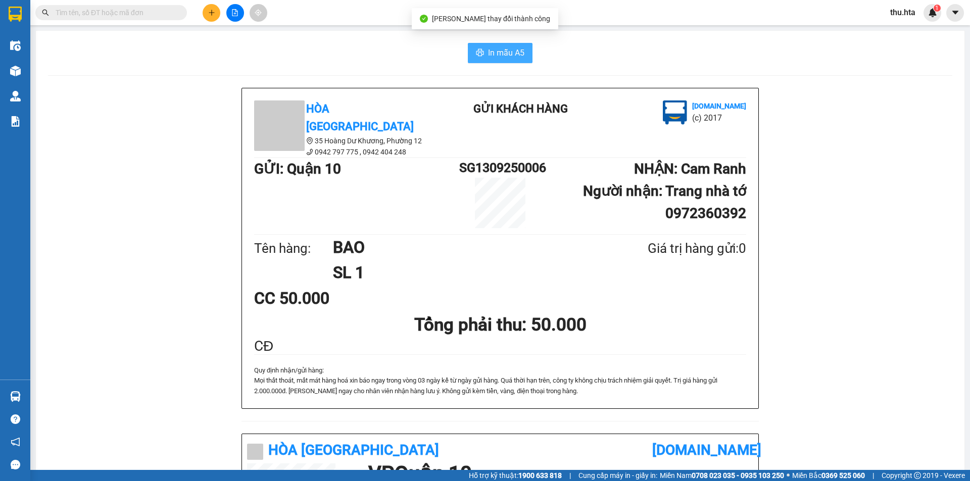
drag, startPoint x: 539, startPoint y: 47, endPoint x: 507, endPoint y: 47, distance: 31.8
click at [529, 47] on div "In mẫu A5" at bounding box center [500, 53] width 904 height 20
drag, startPoint x: 507, startPoint y: 47, endPoint x: 574, endPoint y: 159, distance: 130.6
click at [506, 48] on span "In mẫu A5" at bounding box center [506, 52] width 36 height 13
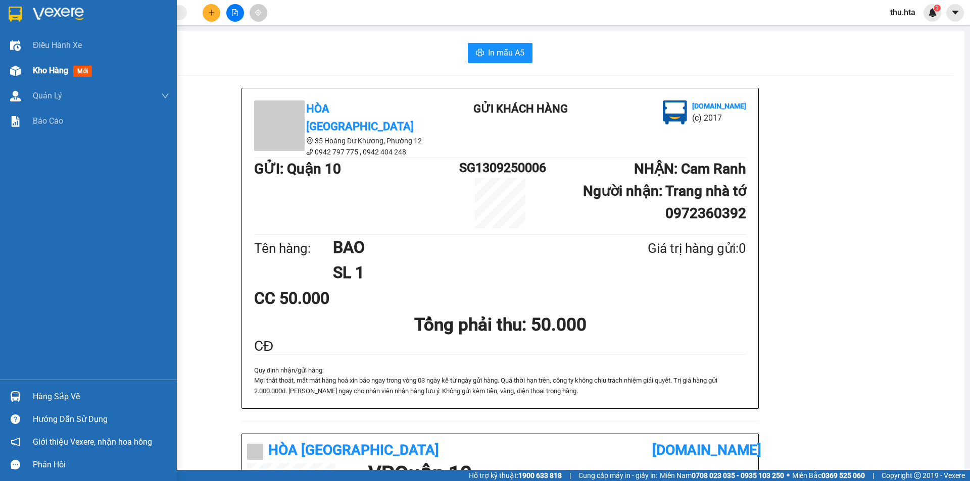
click at [13, 64] on div at bounding box center [16, 71] width 18 height 18
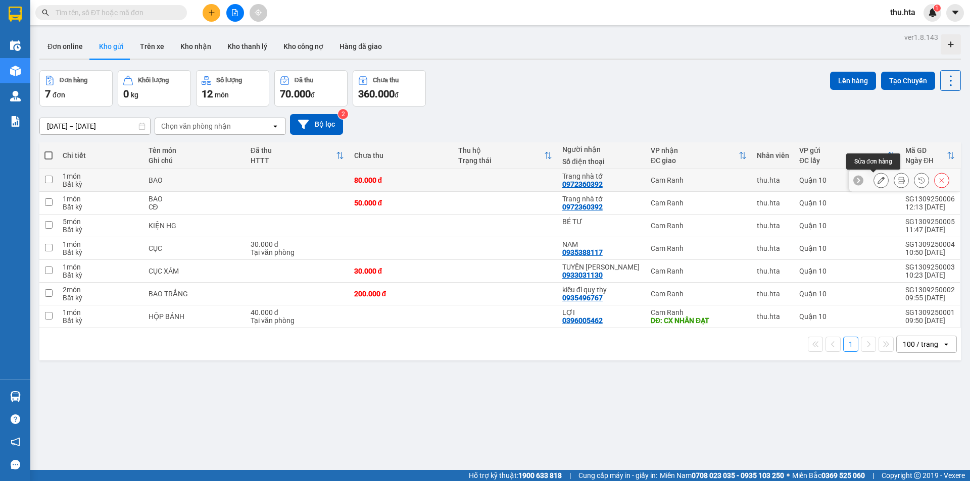
click at [878, 182] on icon at bounding box center [881, 180] width 7 height 7
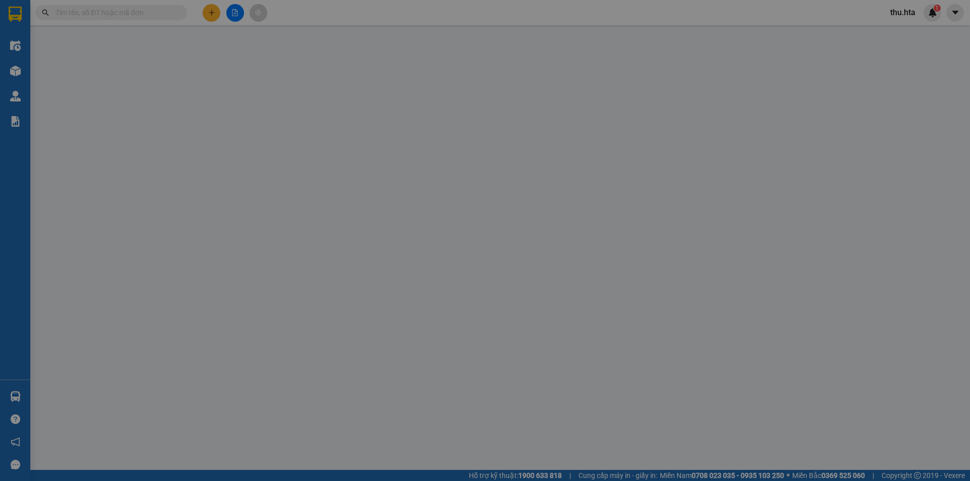
type input "0972360392"
type input "Trang nhà tớ"
type input "80.000"
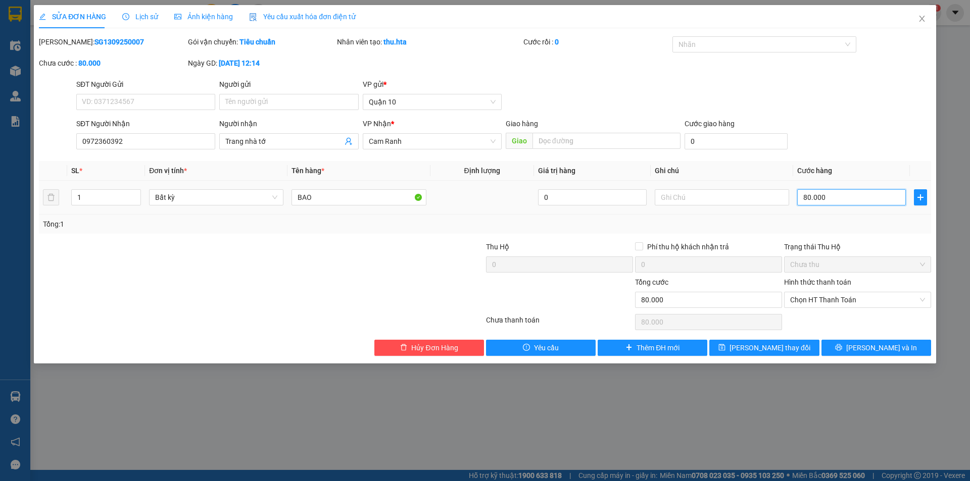
click at [843, 195] on input "80.000" at bounding box center [851, 197] width 109 height 16
type input "4"
type input "40"
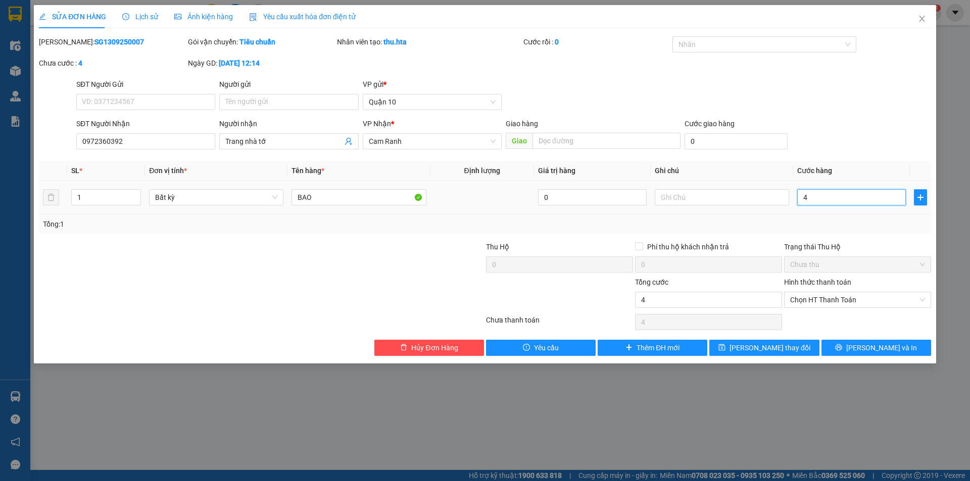
type input "40"
type input "40.000"
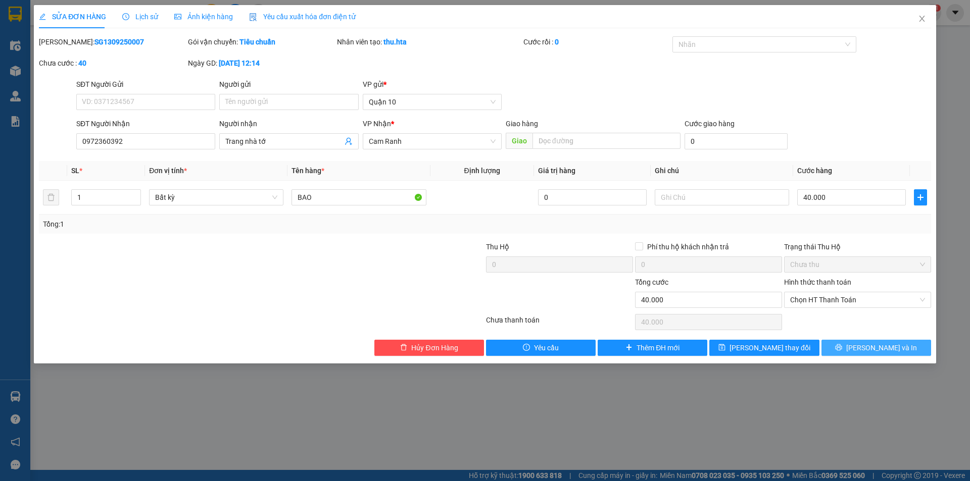
drag, startPoint x: 870, startPoint y: 347, endPoint x: 843, endPoint y: 336, distance: 28.8
click at [869, 347] on span "[PERSON_NAME] và In" at bounding box center [881, 348] width 71 height 11
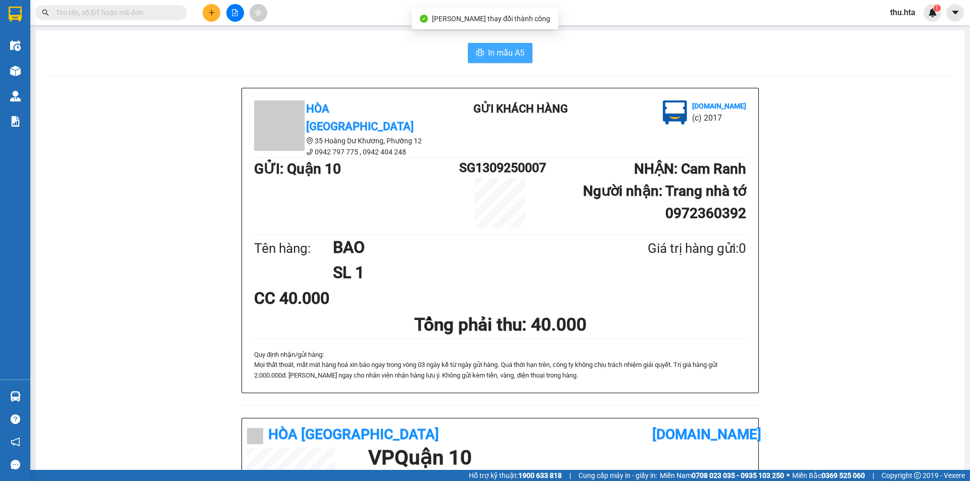
drag, startPoint x: 499, startPoint y: 53, endPoint x: 561, endPoint y: 68, distance: 64.0
click at [500, 53] on span "In mẫu A5" at bounding box center [506, 52] width 36 height 13
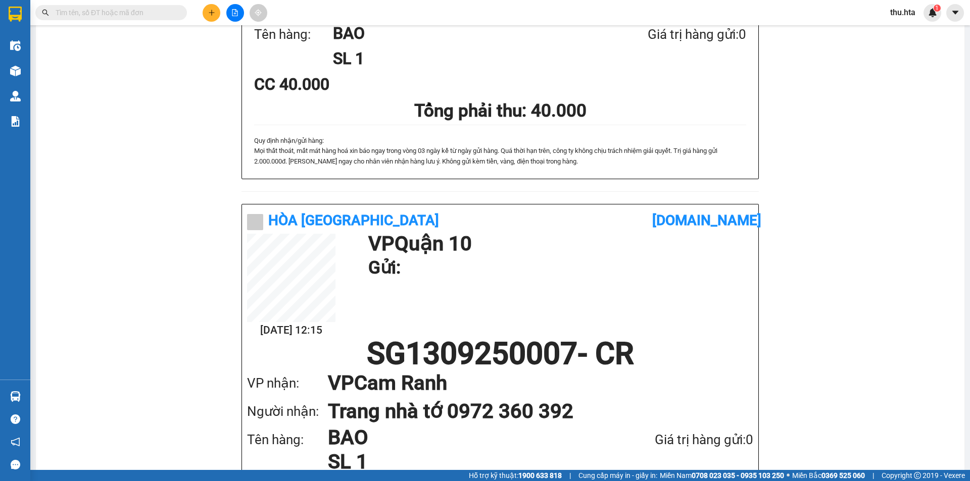
scroll to position [310, 0]
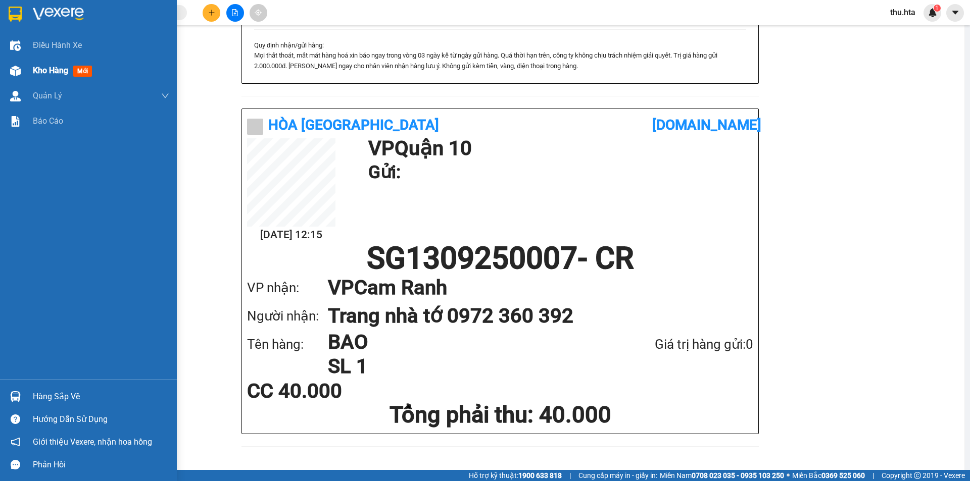
click at [20, 76] on img at bounding box center [15, 71] width 11 height 11
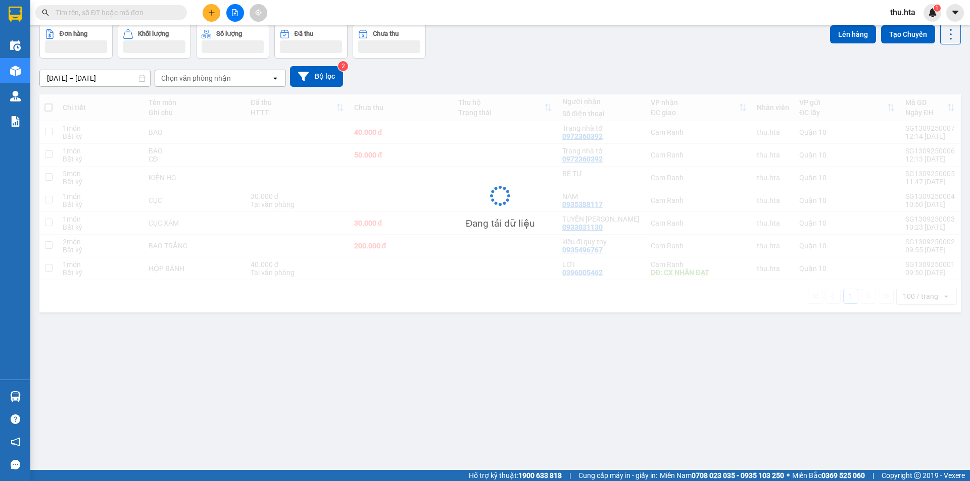
scroll to position [46, 0]
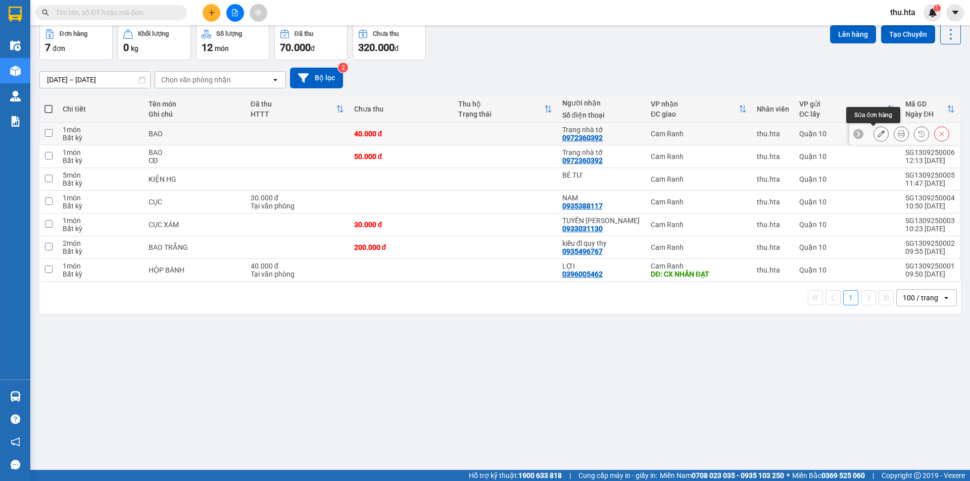
click at [874, 130] on button at bounding box center [881, 134] width 14 height 18
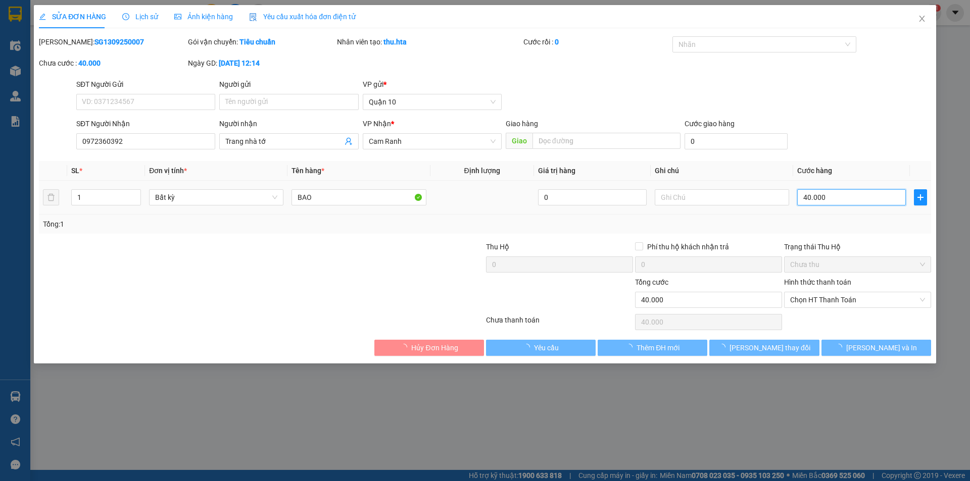
click at [814, 198] on input "40.000" at bounding box center [851, 197] width 109 height 16
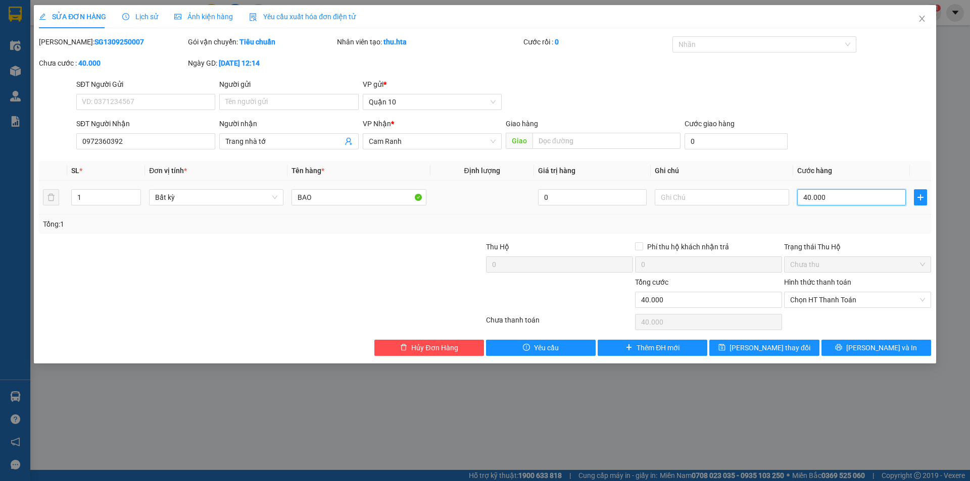
type input "8"
type input "80"
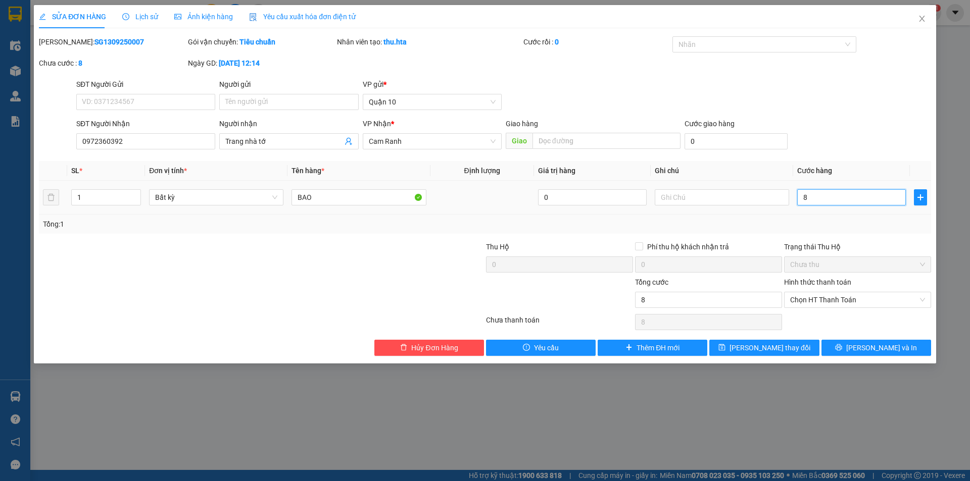
type input "80"
type input "80.000"
click at [758, 344] on span "[PERSON_NAME] thay đổi" at bounding box center [770, 348] width 81 height 11
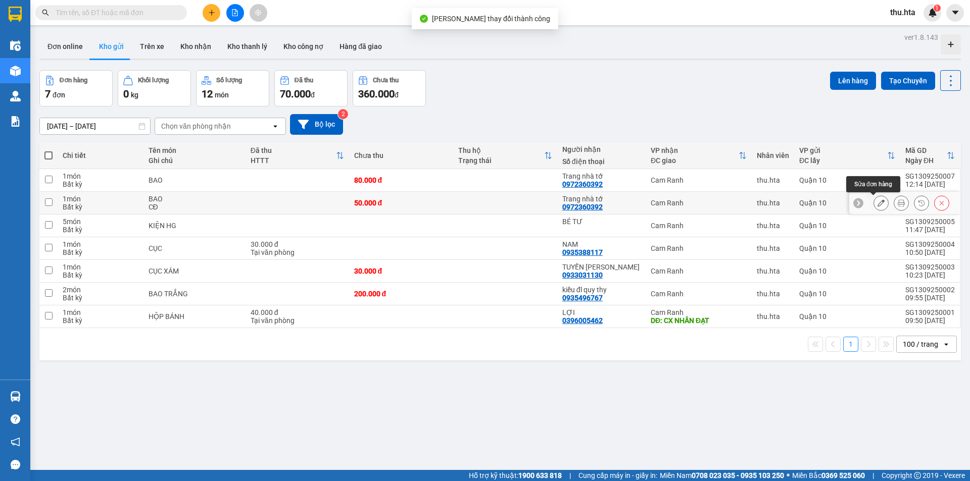
click at [878, 206] on icon at bounding box center [881, 203] width 7 height 7
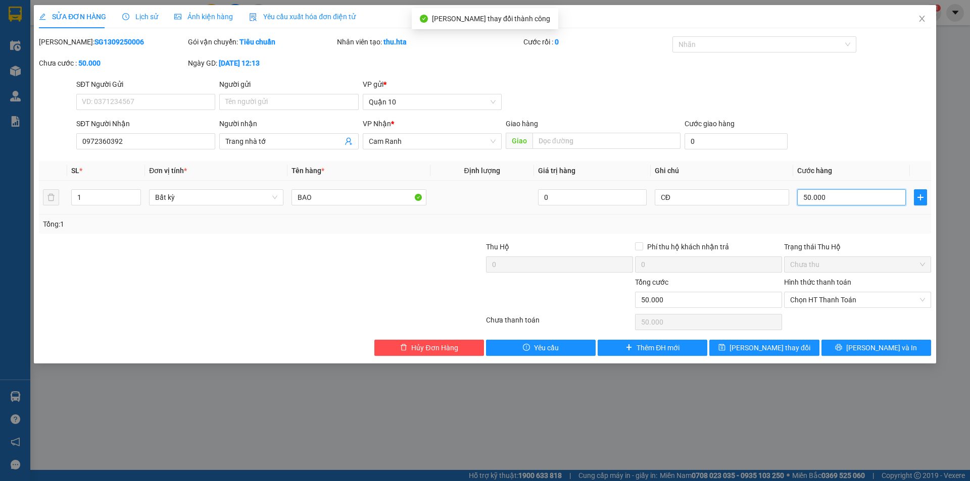
click at [823, 198] on input "50.000" at bounding box center [851, 197] width 109 height 16
click at [928, 20] on span "Close" at bounding box center [922, 19] width 28 height 28
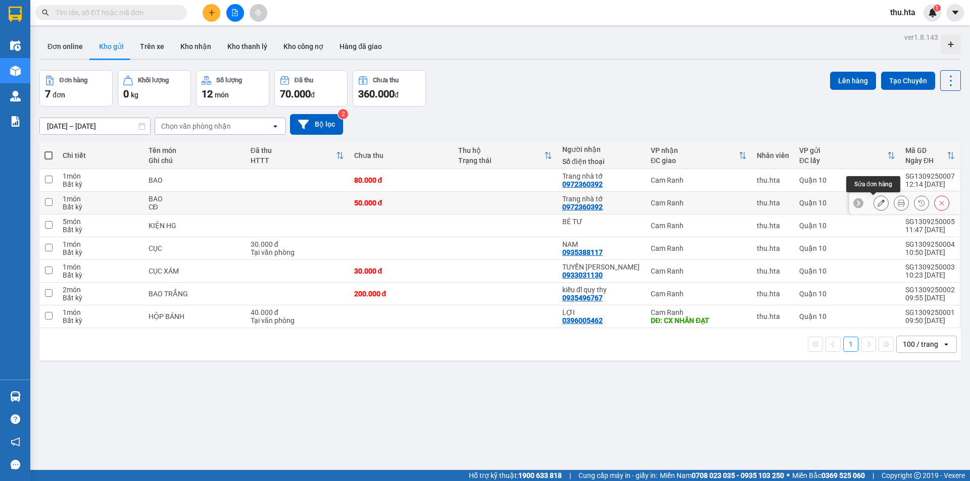
click at [878, 204] on icon at bounding box center [881, 203] width 7 height 7
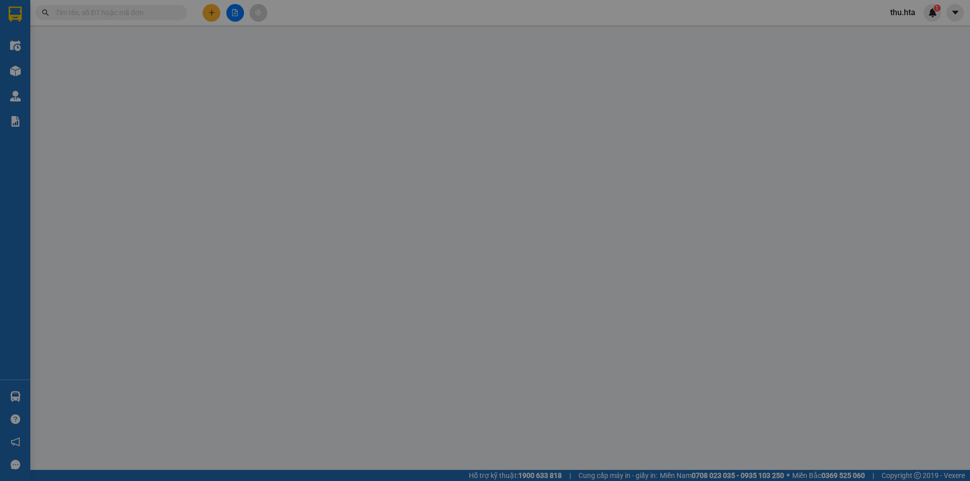
type input "0972360392"
type input "Trang nhà tớ"
type input "50.000"
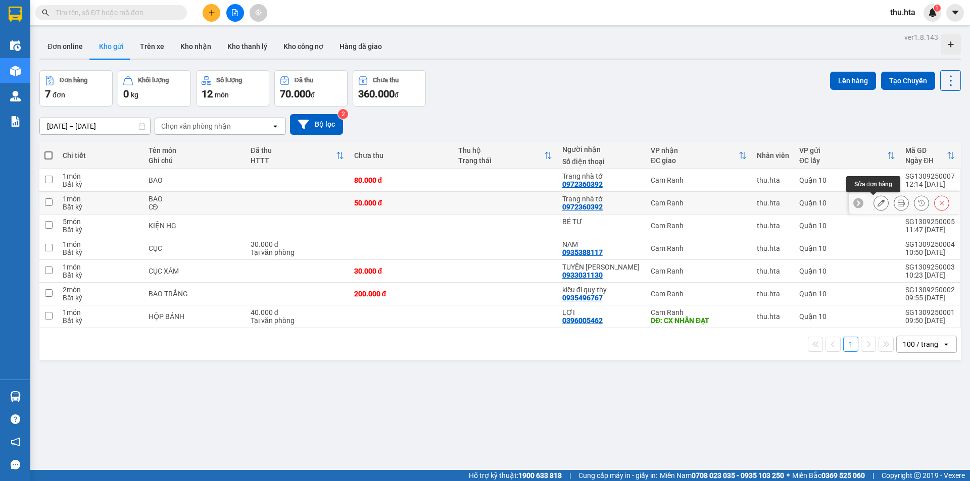
click at [878, 204] on icon at bounding box center [881, 203] width 7 height 7
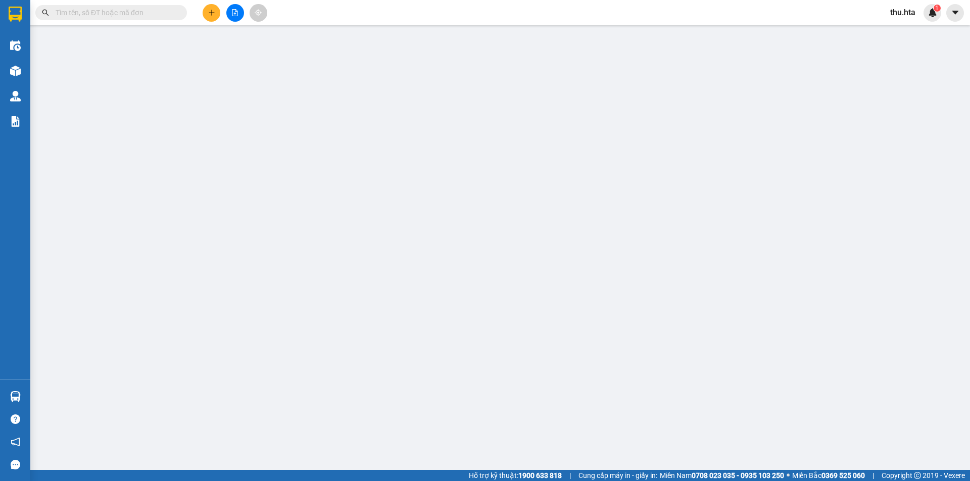
type input "0972360392"
type input "Trang nhà tớ"
type input "50.000"
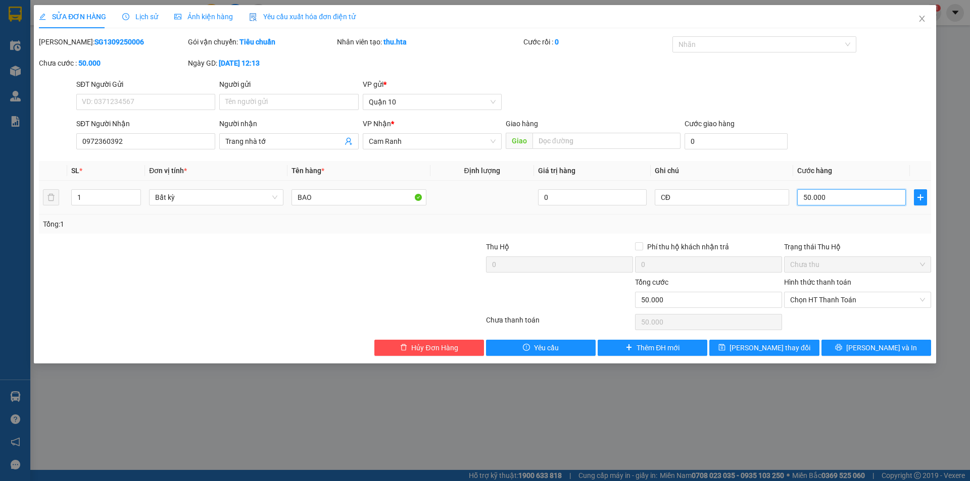
click at [821, 190] on input "50.000" at bounding box center [851, 197] width 109 height 16
type input "4"
type input "40"
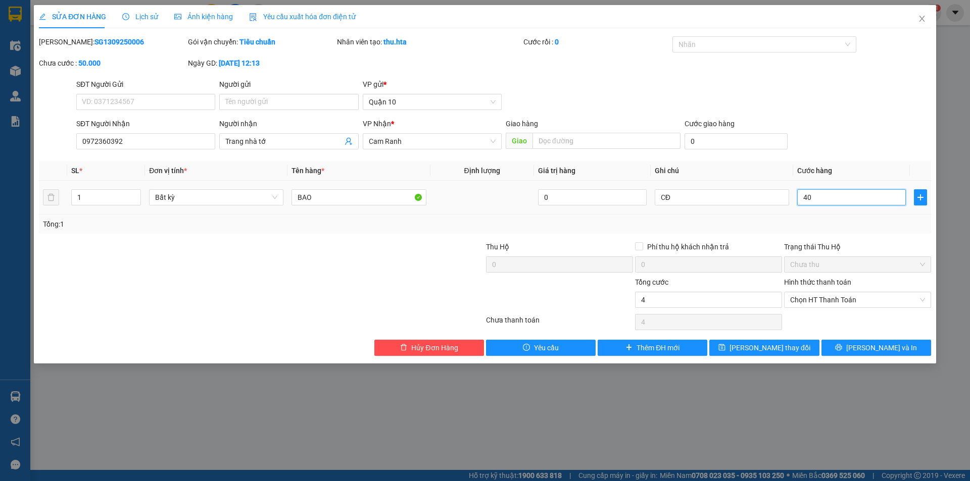
type input "40"
type input "40.000"
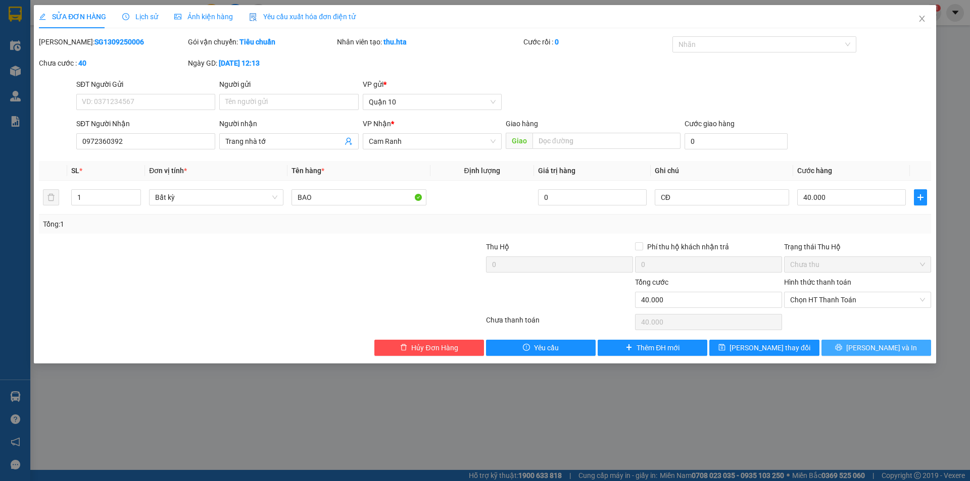
click at [879, 354] on button "[PERSON_NAME] và In" at bounding box center [876, 348] width 110 height 16
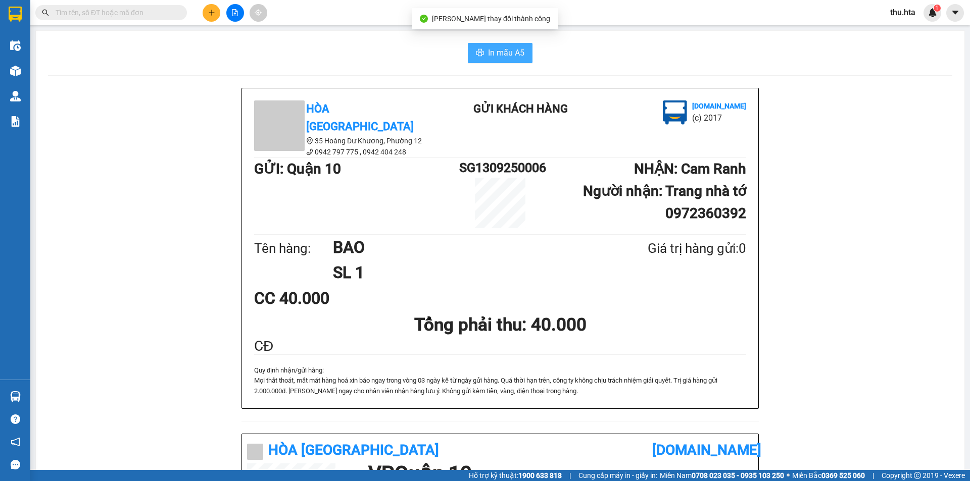
click at [476, 59] on button "In mẫu A5" at bounding box center [500, 53] width 65 height 20
